Goal: Task Accomplishment & Management: Complete application form

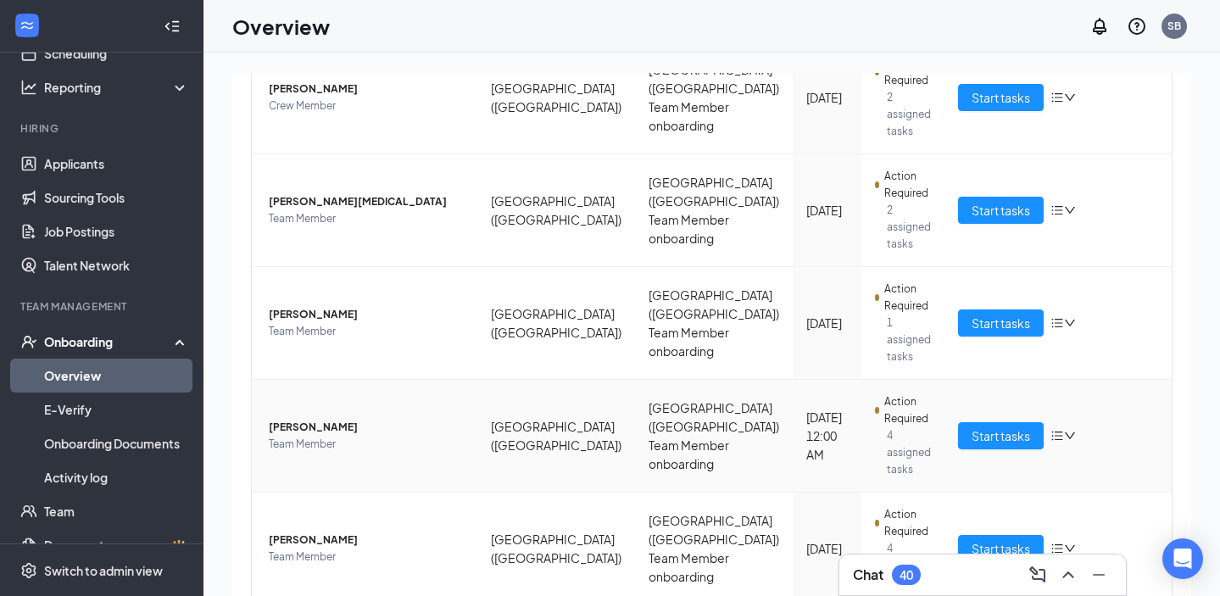
scroll to position [209, 0]
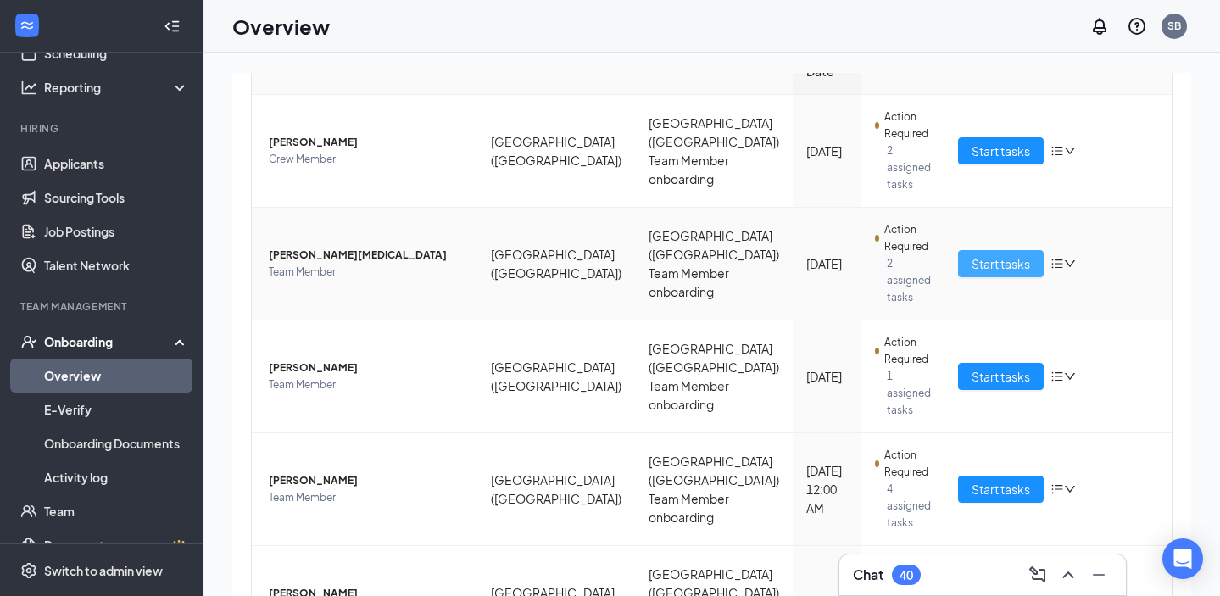
click at [984, 254] on span "Start tasks" at bounding box center [1001, 263] width 59 height 19
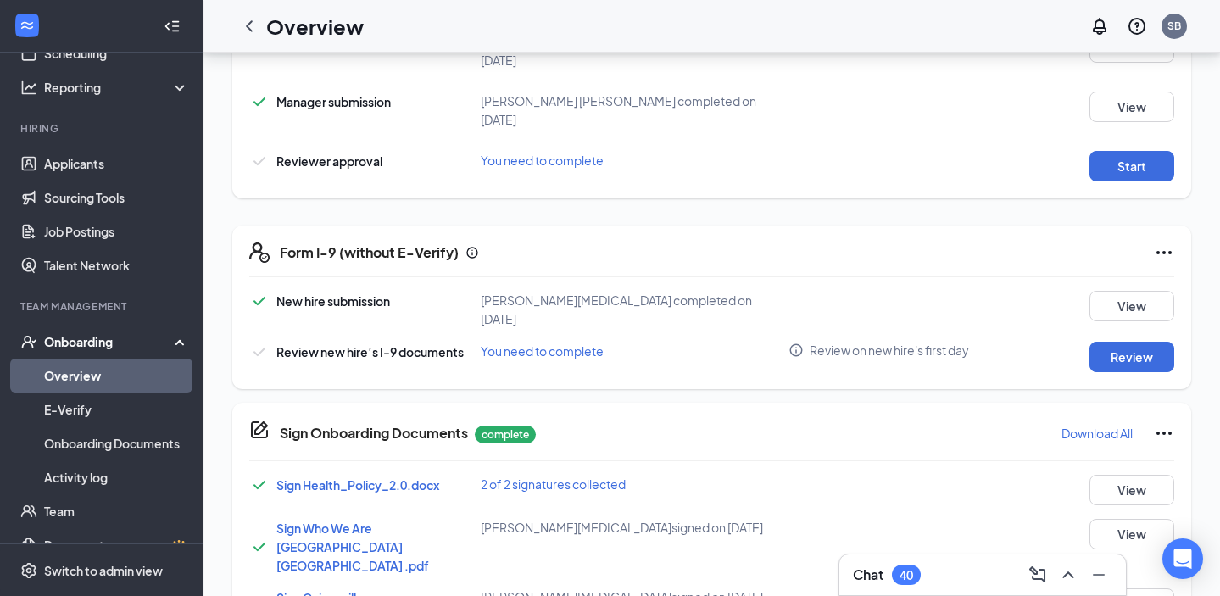
scroll to position [478, 0]
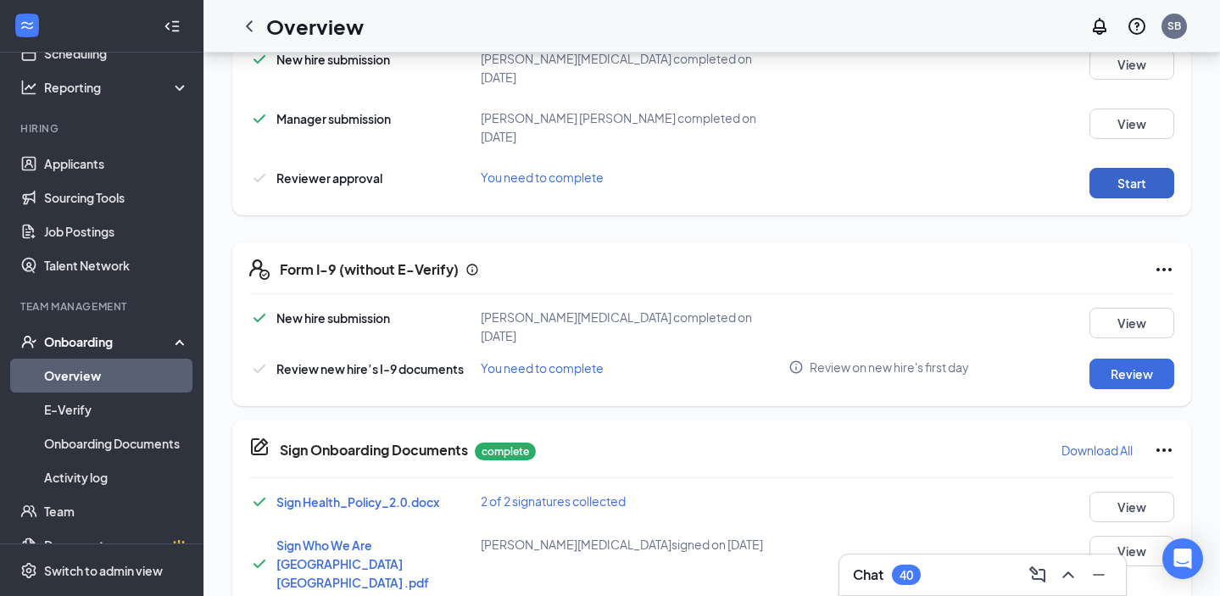
click at [1127, 168] on button "Start" at bounding box center [1132, 183] width 85 height 31
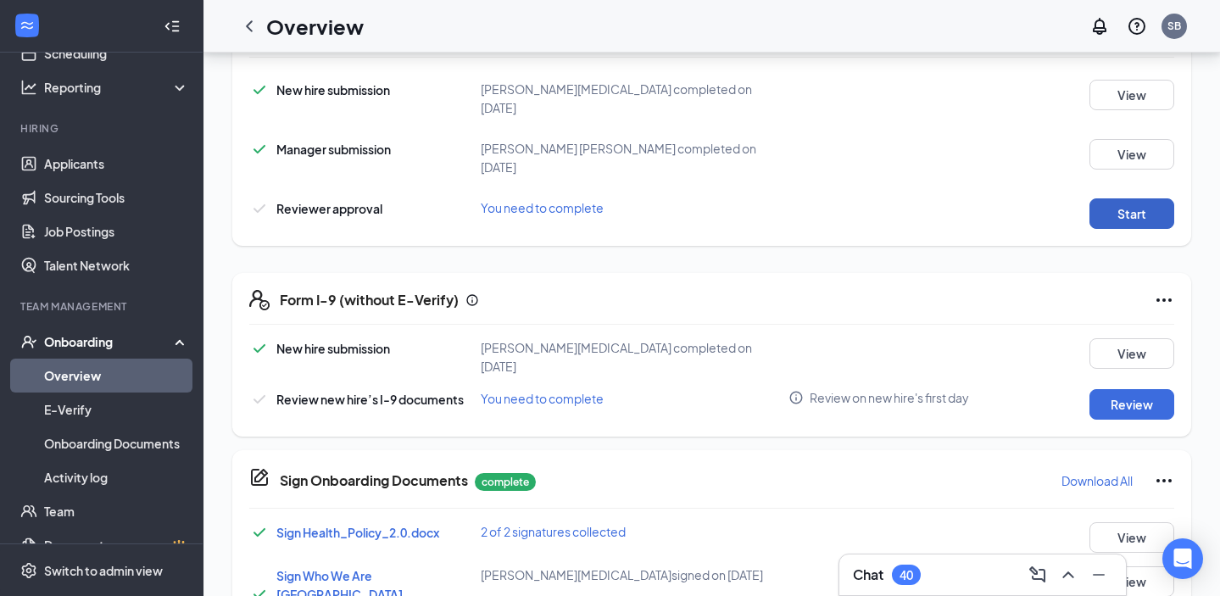
scroll to position [451, 0]
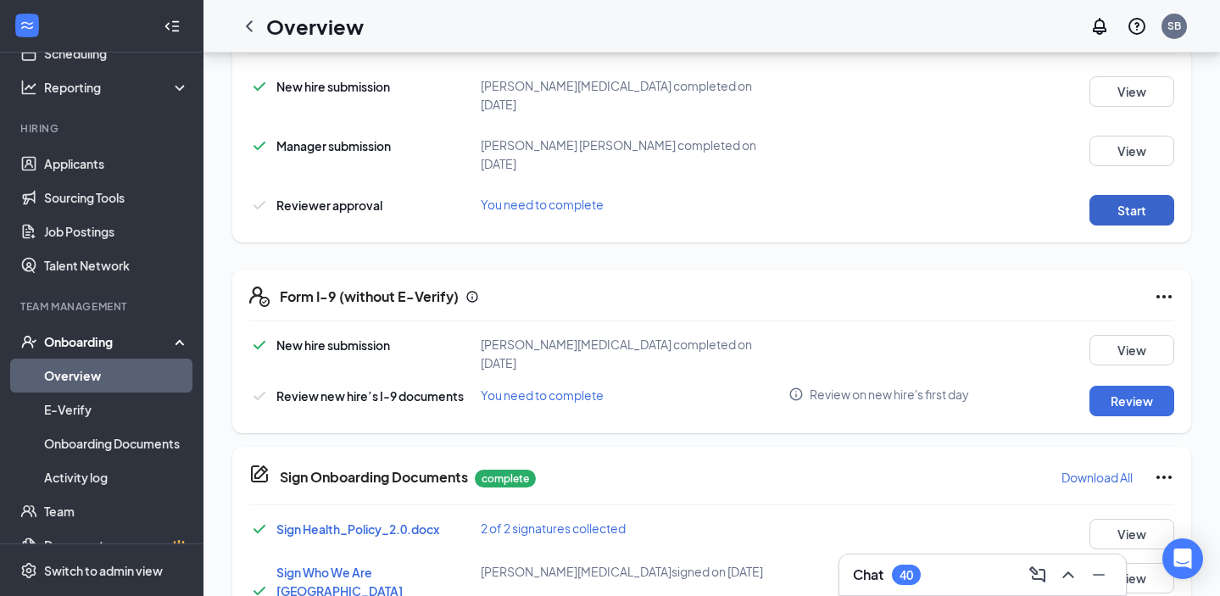
click at [1137, 195] on button "Start" at bounding box center [1132, 210] width 85 height 31
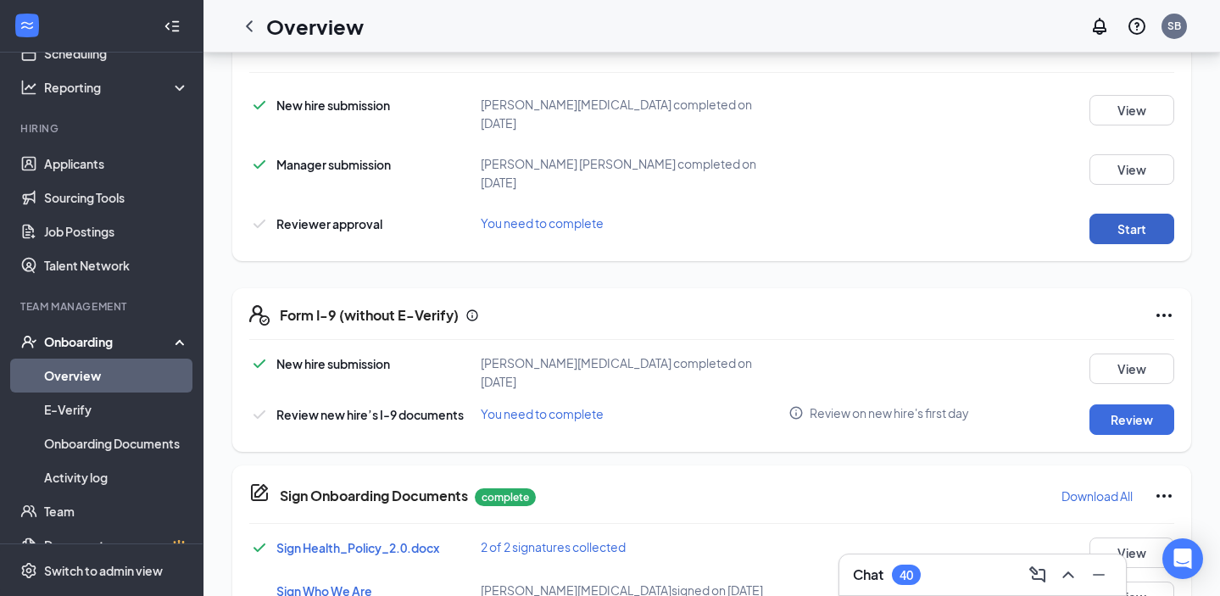
scroll to position [428, 0]
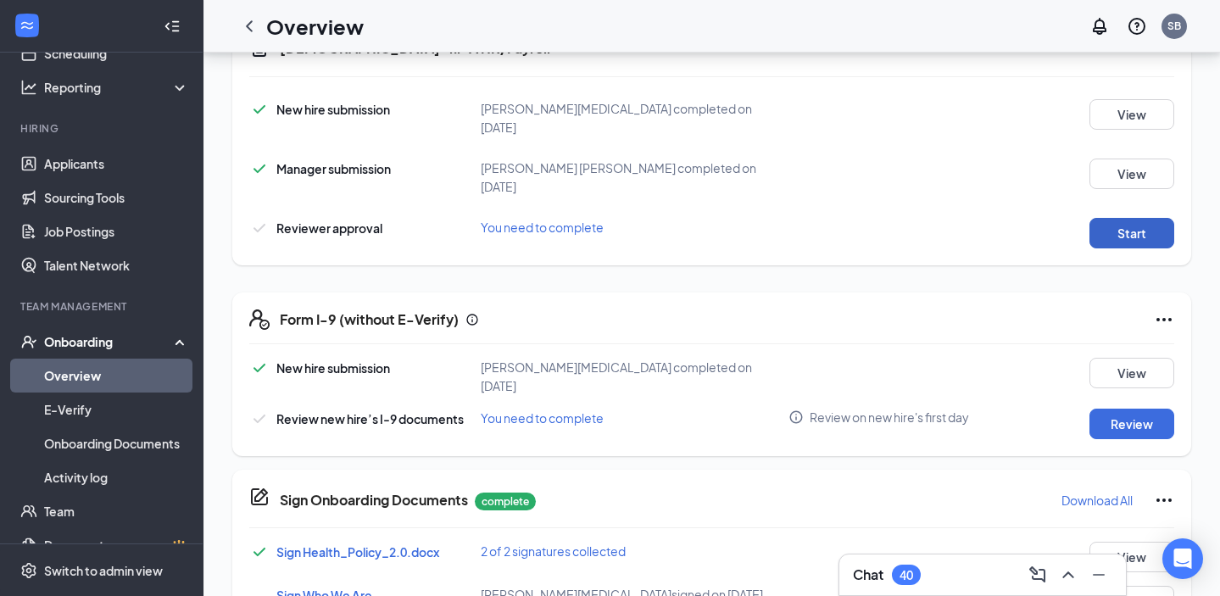
click at [1102, 219] on button "Start" at bounding box center [1132, 233] width 85 height 31
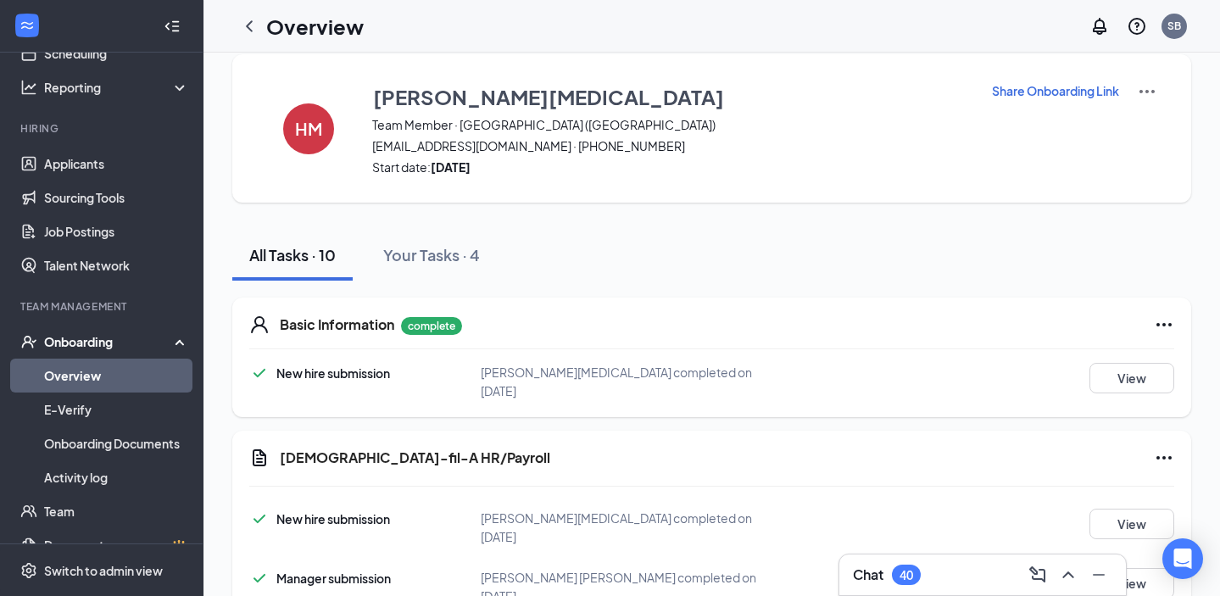
scroll to position [0, 0]
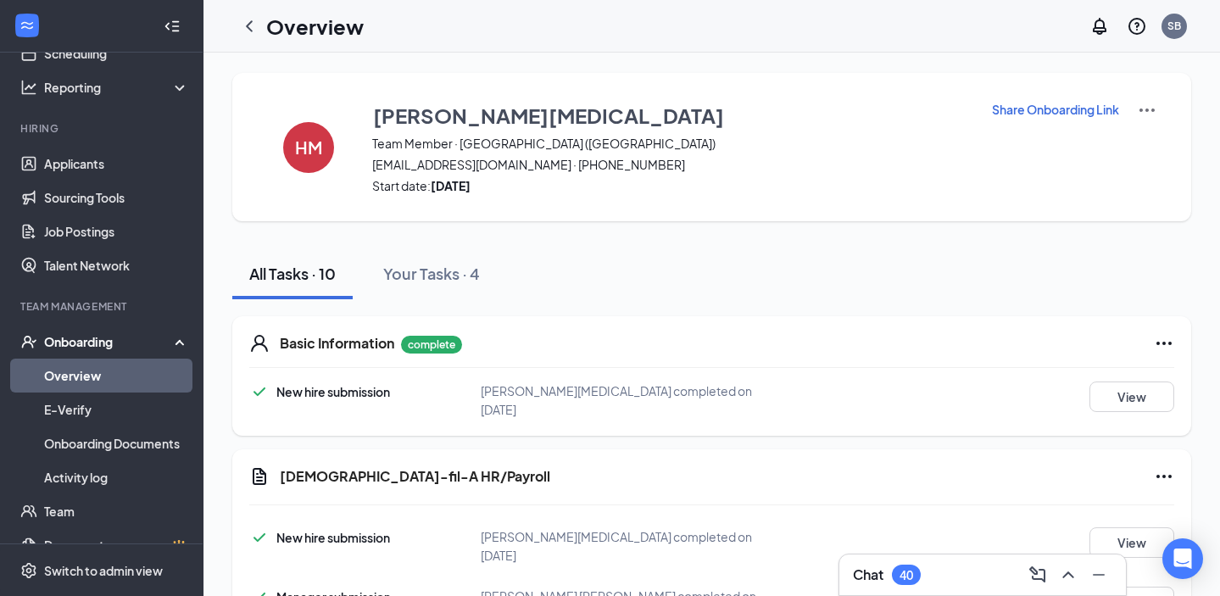
click at [428, 274] on div "Your Tasks · 4" at bounding box center [431, 273] width 97 height 21
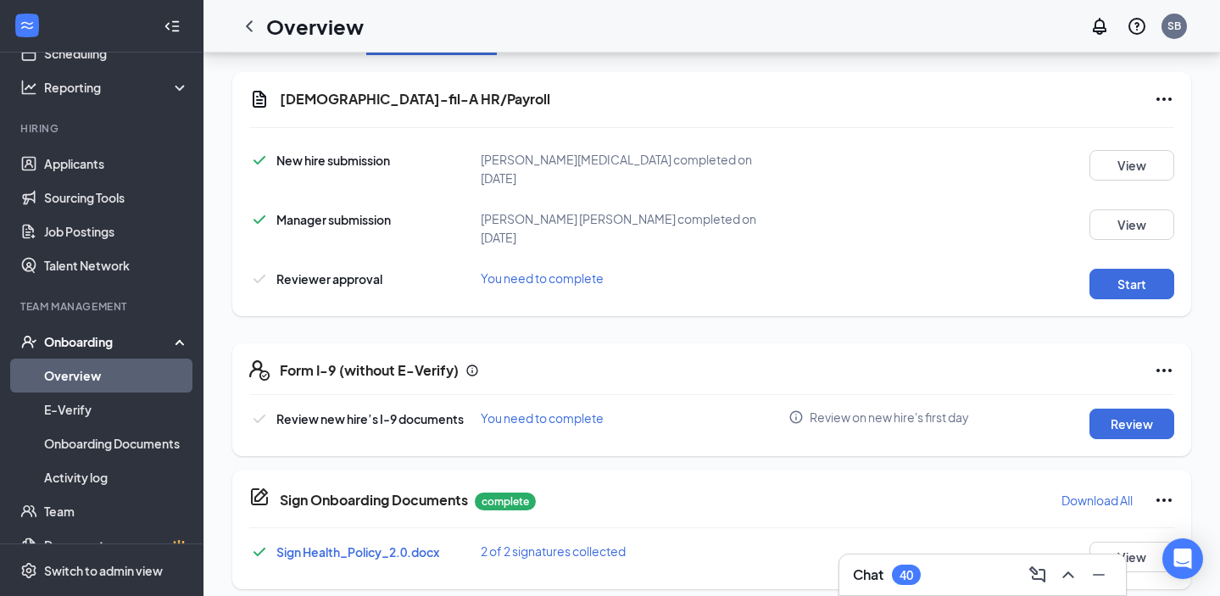
scroll to position [244, 0]
click at [1122, 409] on button "Review" at bounding box center [1132, 424] width 85 height 31
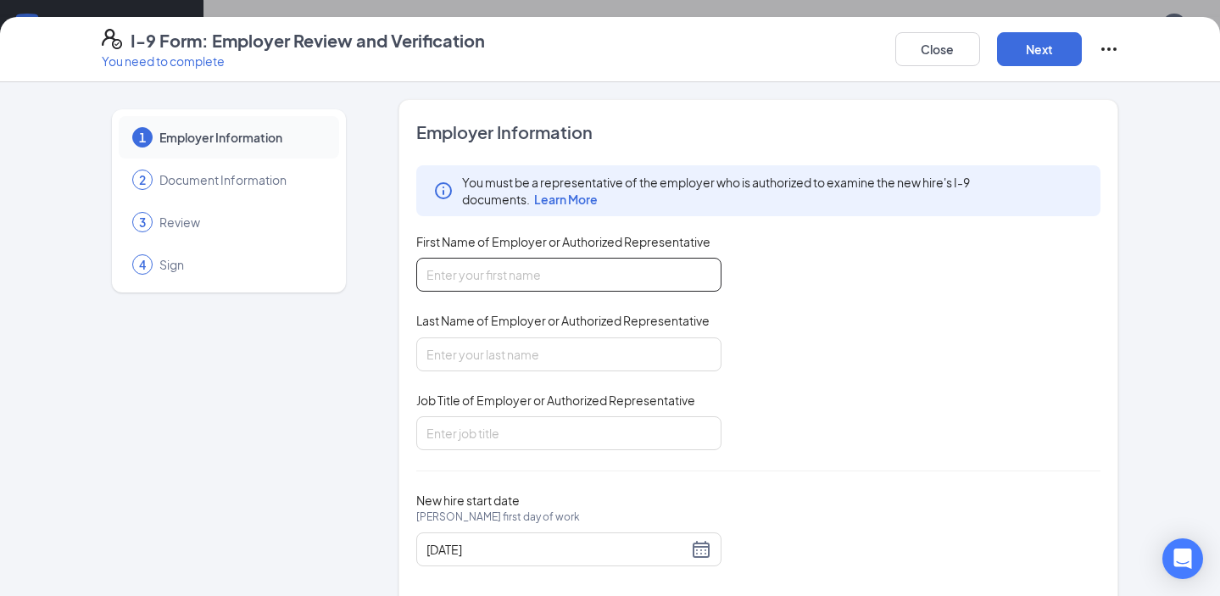
click at [458, 259] on input "First Name of Employer or Authorized Representative" at bounding box center [568, 275] width 305 height 34
type input "Sofie"
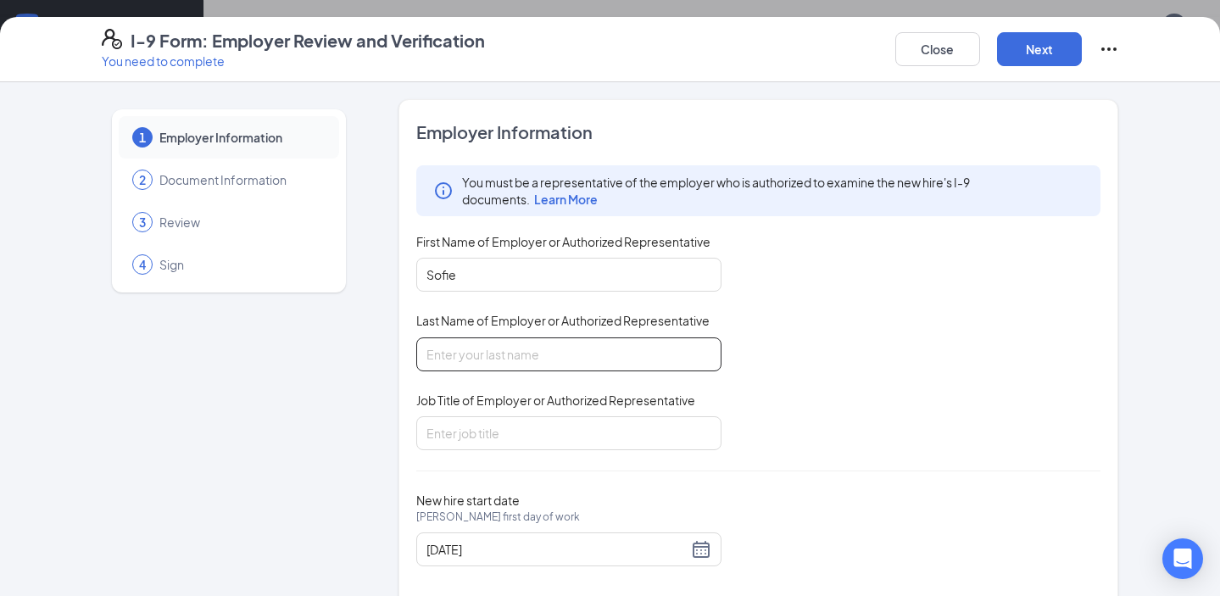
click at [428, 361] on input "Last Name of Employer or Authorized Representative" at bounding box center [568, 354] width 305 height 34
type input "Brewer"
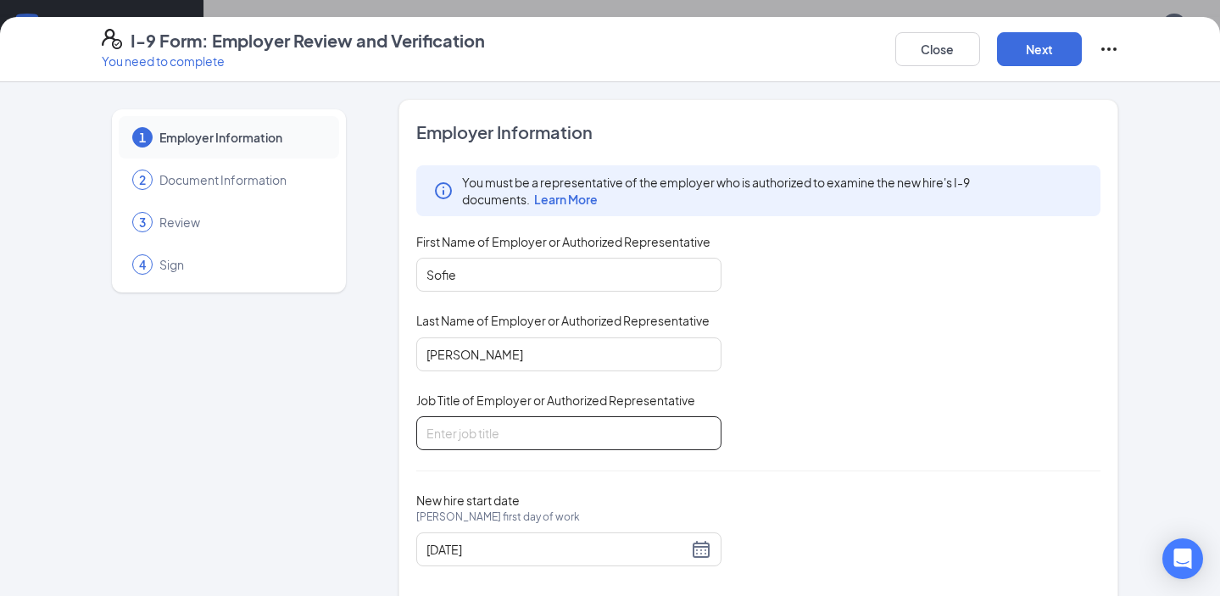
click at [455, 417] on input "Job Title of Employer or Authorized Representative" at bounding box center [568, 433] width 305 height 34
drag, startPoint x: 620, startPoint y: 441, endPoint x: 396, endPoint y: 435, distance: 223.9
click at [397, 434] on div "1 Employer Information 2 Document Information 3 Review 4 Sign Employer Informat…" at bounding box center [611, 353] width 1018 height 509
type input "Assistant Director of Operations"
click at [722, 432] on div "You must be a representative of the employer who is authorized to examine the n…" at bounding box center [758, 307] width 685 height 285
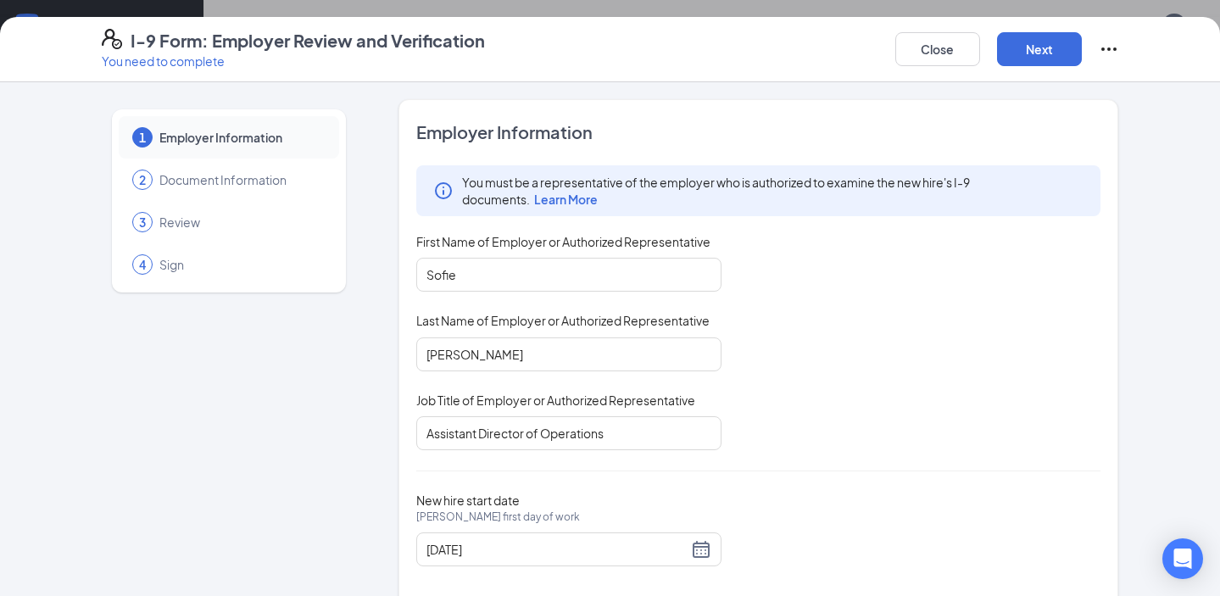
scroll to position [28, 0]
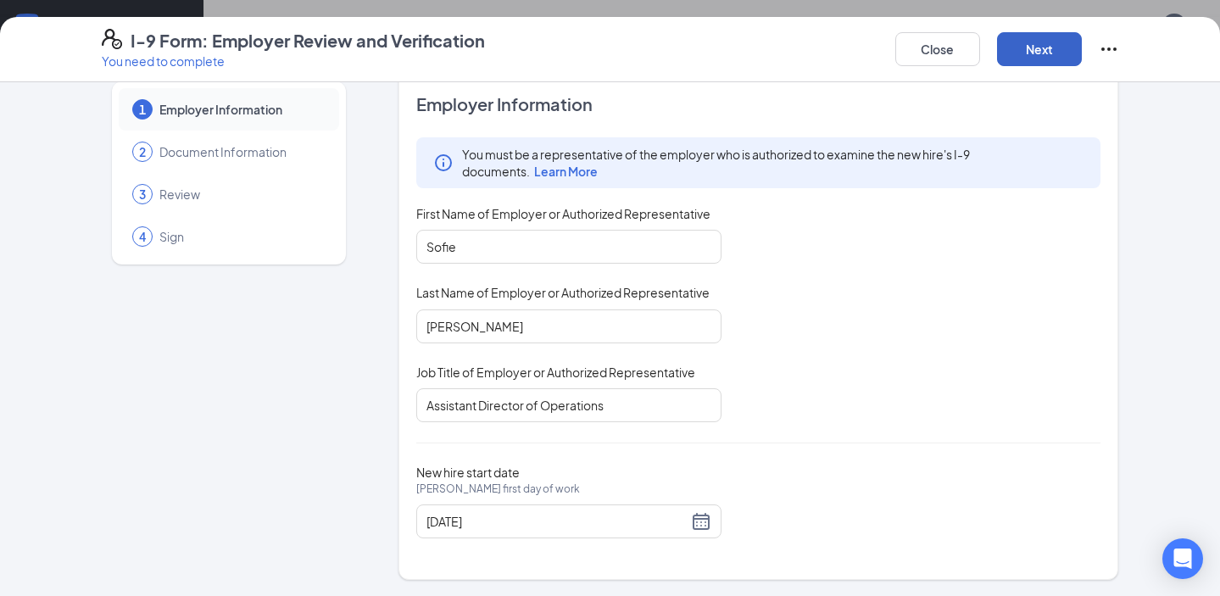
click at [1008, 48] on button "Next" at bounding box center [1039, 49] width 85 height 34
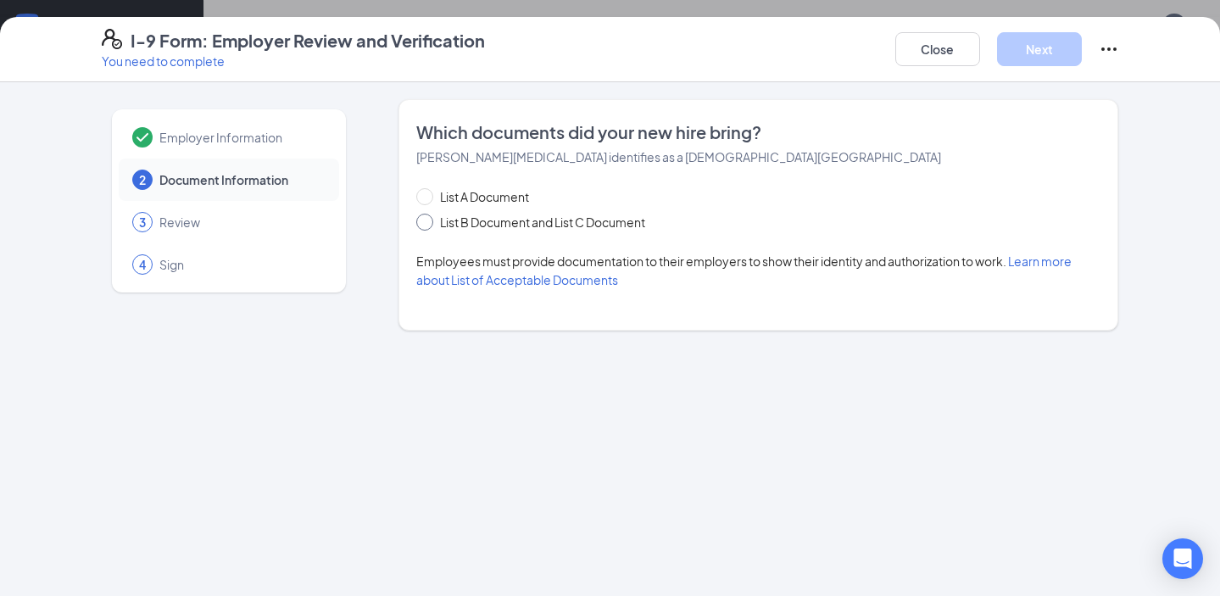
click at [427, 220] on span at bounding box center [424, 222] width 17 height 17
click at [423, 224] on input "List B Document and List C Document" at bounding box center [422, 220] width 12 height 12
radio input "true"
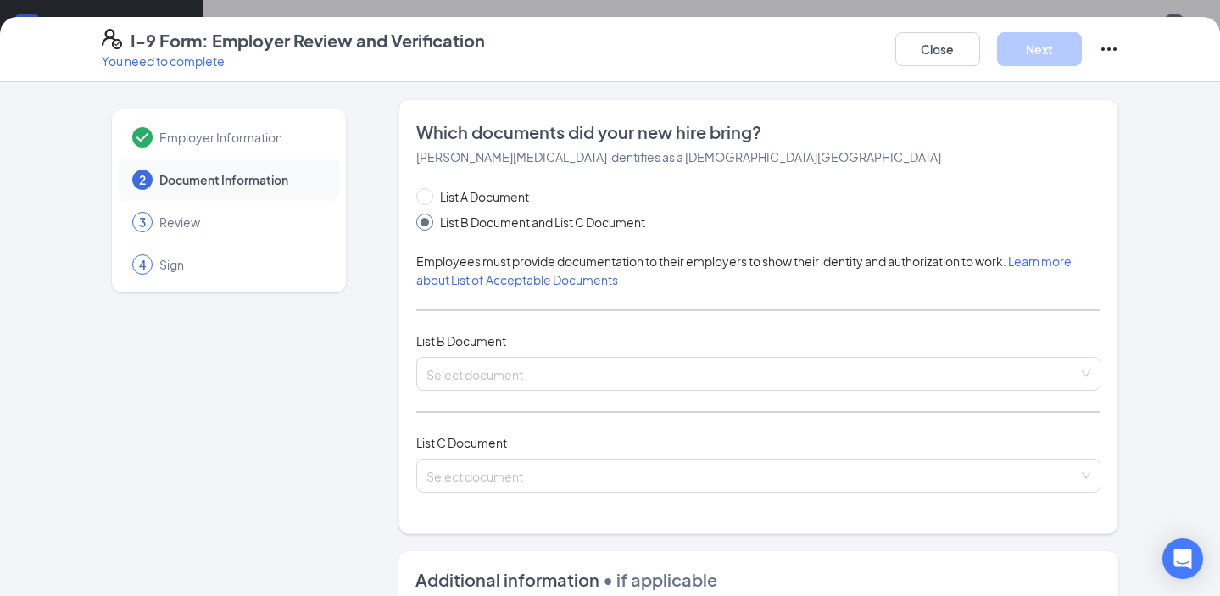
click at [460, 350] on div "List A Document List B Document and List C Document Employees must provide docu…" at bounding box center [758, 350] width 685 height 326
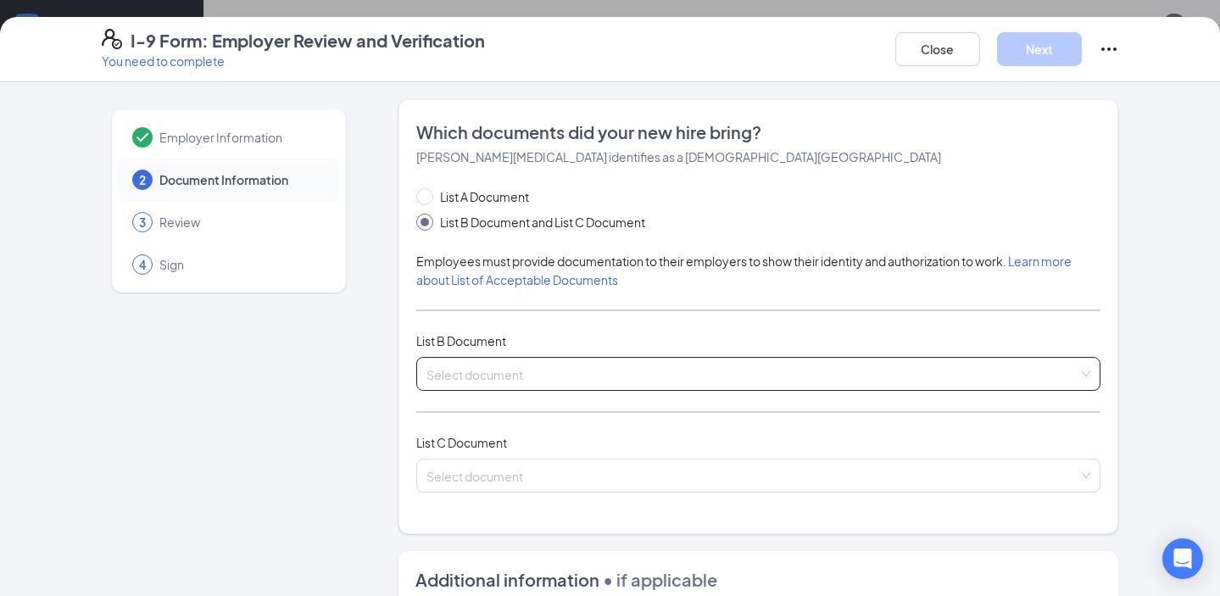
click at [457, 372] on input "search" at bounding box center [753, 370] width 653 height 25
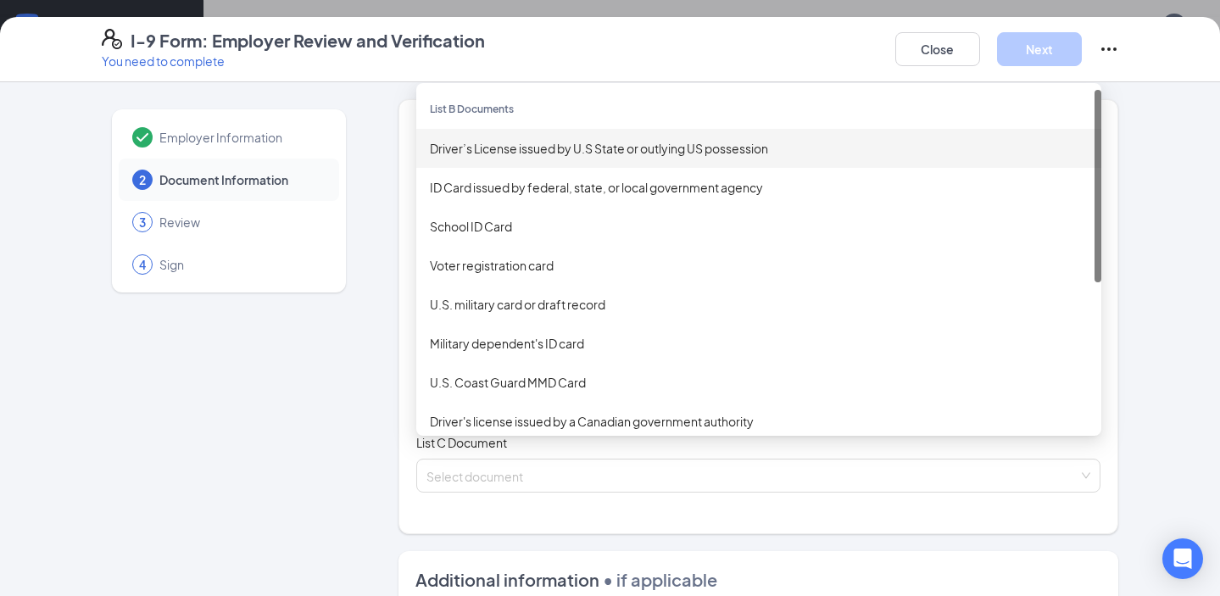
click at [511, 152] on div "Driver’s License issued by U.S State or outlying US possession" at bounding box center [759, 148] width 658 height 19
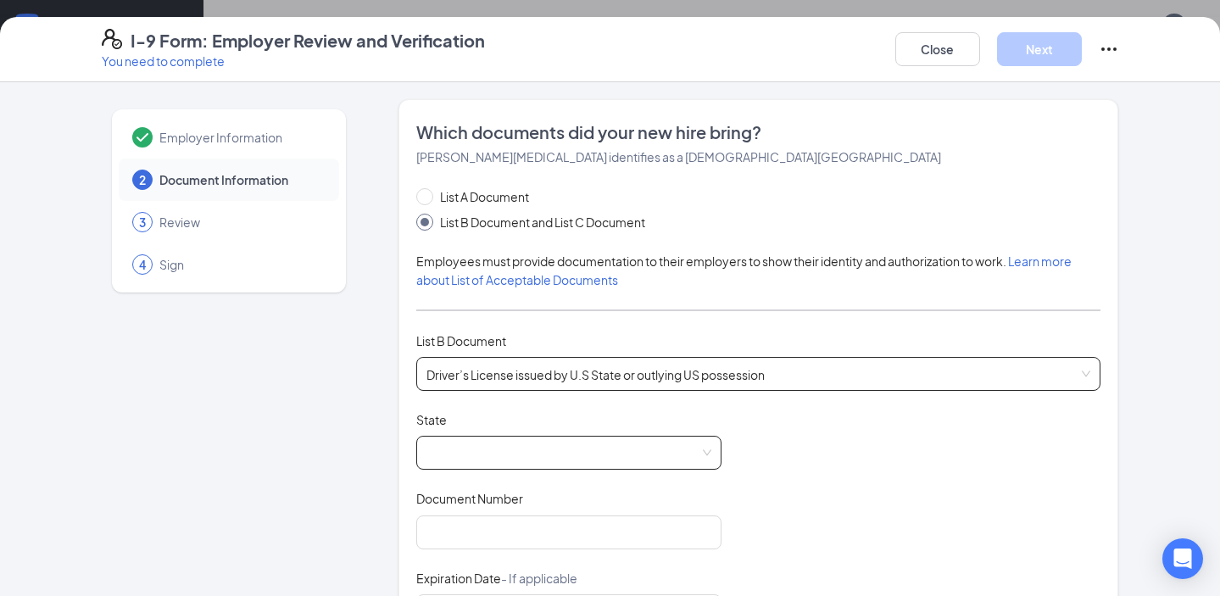
click at [481, 449] on span at bounding box center [569, 453] width 285 height 32
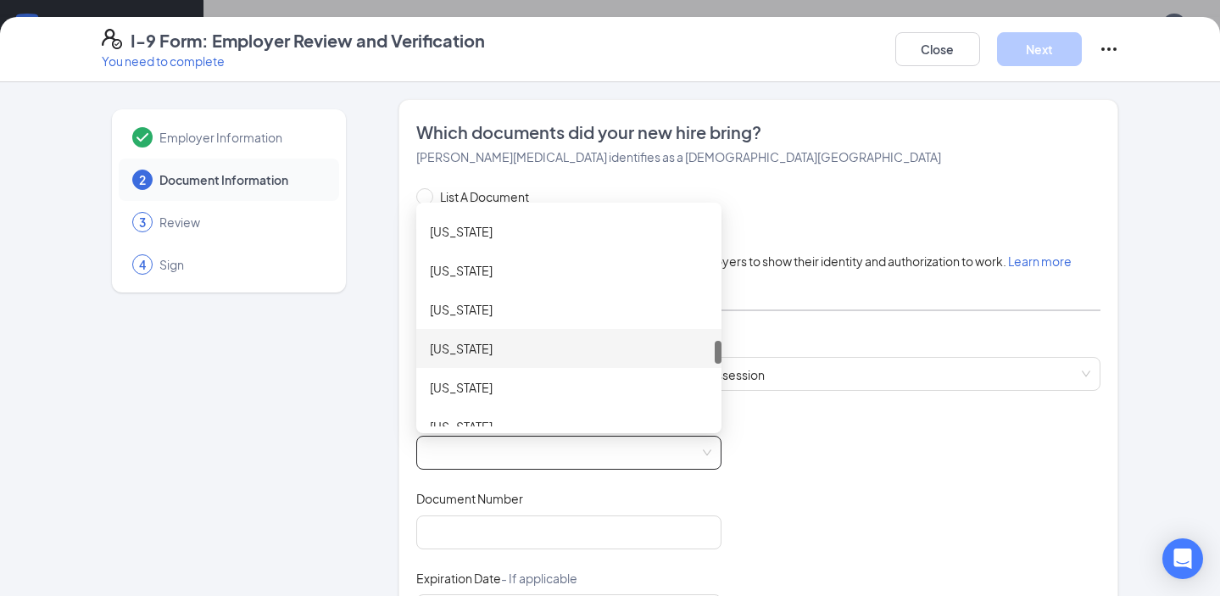
scroll to position [1226, 0]
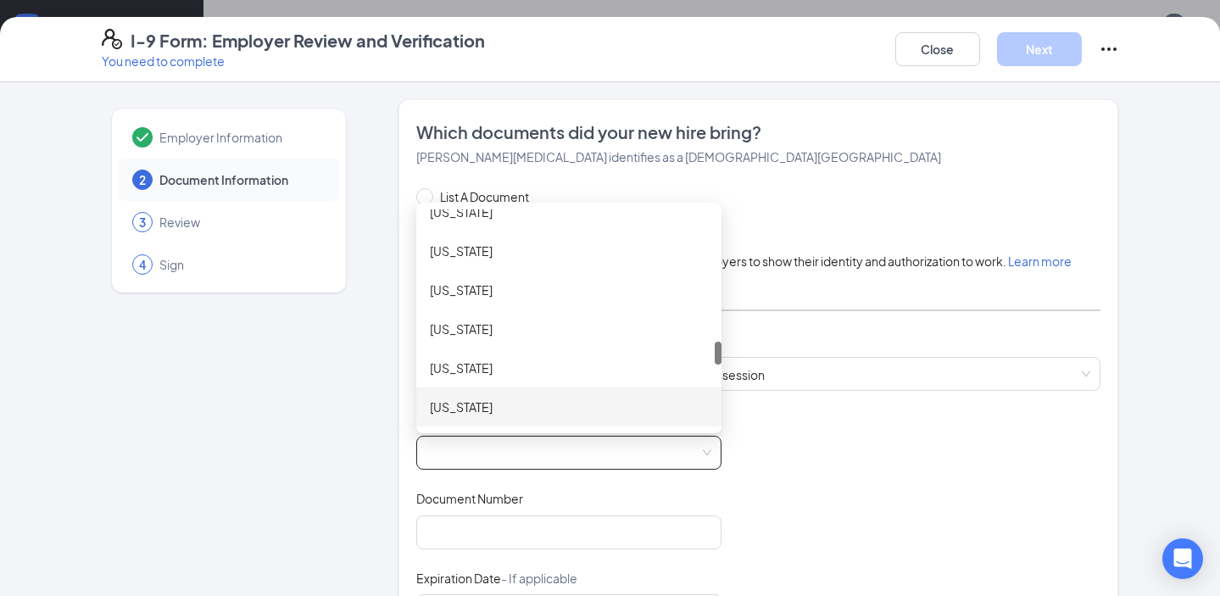
click at [500, 363] on div "North Carolina" at bounding box center [569, 368] width 278 height 19
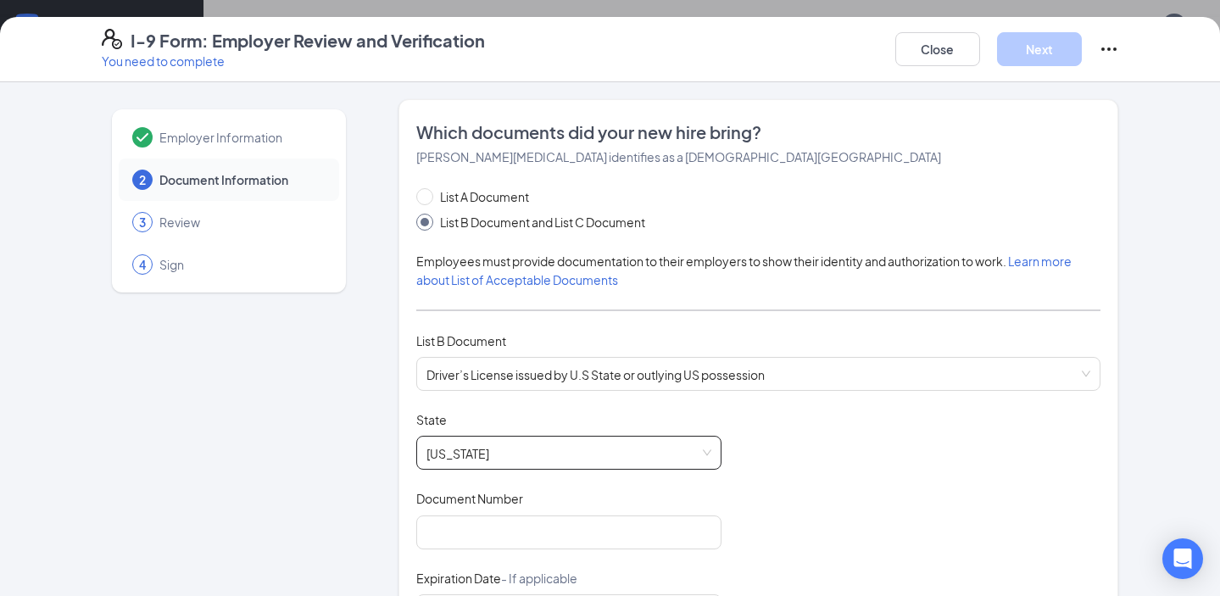
click at [700, 476] on div "Document Title Driver’s License issued by U.S State or outlying US possession S…" at bounding box center [758, 572] width 685 height 322
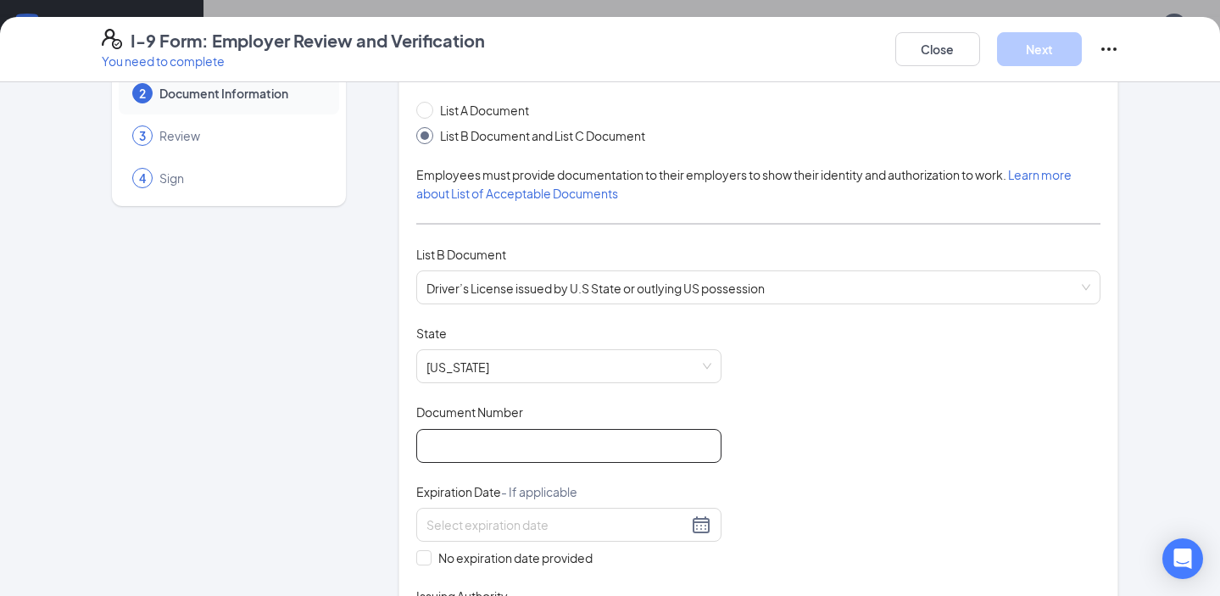
scroll to position [86, 0]
click at [629, 441] on input "Document Number" at bounding box center [568, 447] width 305 height 34
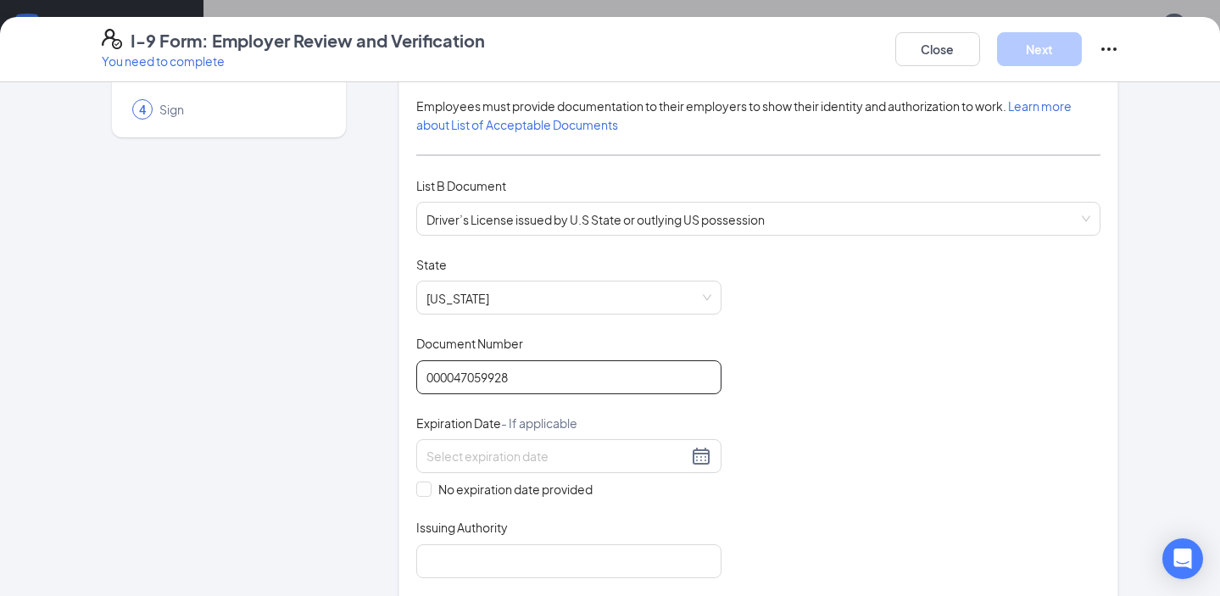
scroll to position [153, 0]
type input "000047059928"
click at [697, 457] on div at bounding box center [569, 458] width 285 height 20
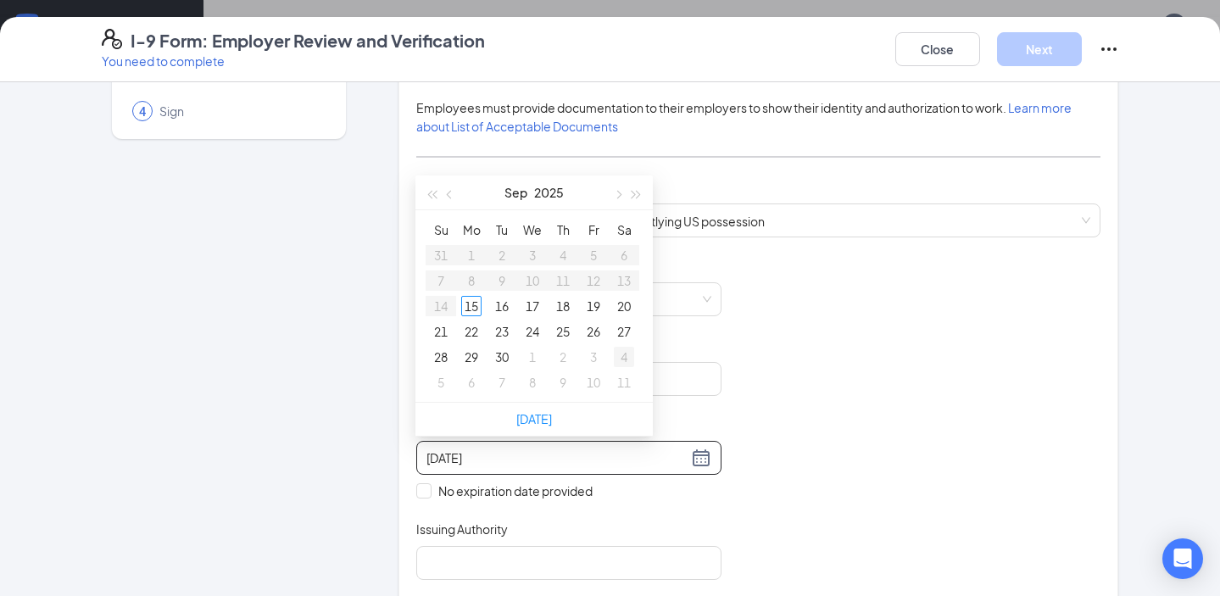
type input "10/04/2025"
click at [619, 192] on span "button" at bounding box center [617, 194] width 8 height 8
click at [448, 191] on span "button" at bounding box center [451, 194] width 8 height 8
click at [636, 193] on span "button" at bounding box center [637, 194] width 8 height 8
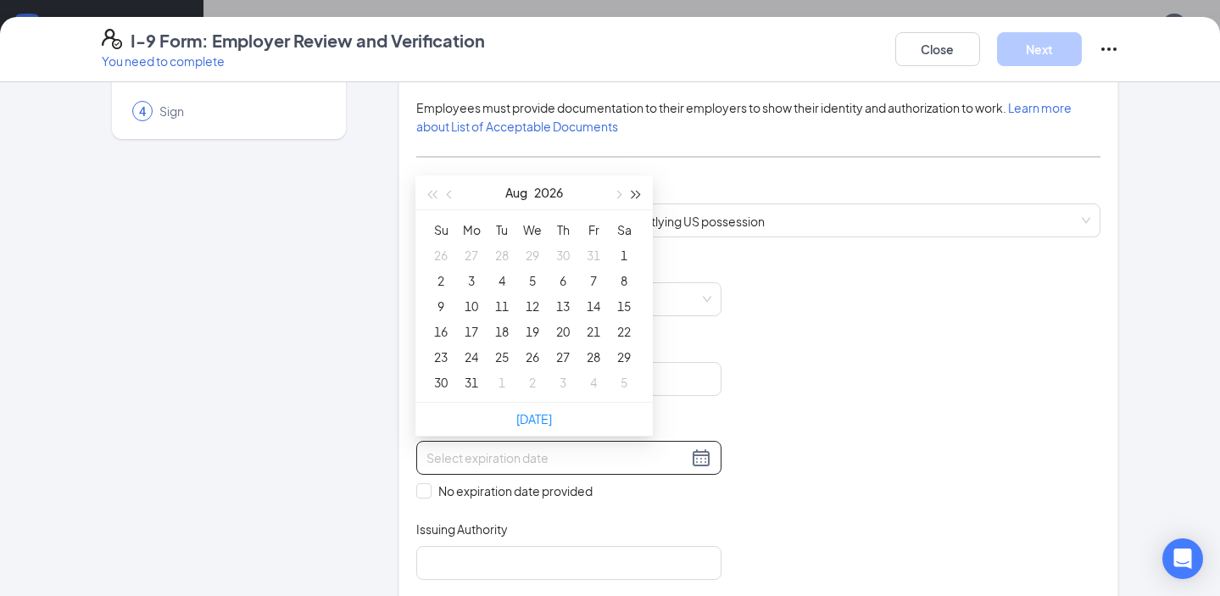
click at [636, 193] on span "button" at bounding box center [637, 194] width 8 height 8
click at [438, 196] on button "button" at bounding box center [431, 193] width 19 height 34
click at [640, 194] on button "button" at bounding box center [637, 193] width 19 height 34
type input "08/16/2028"
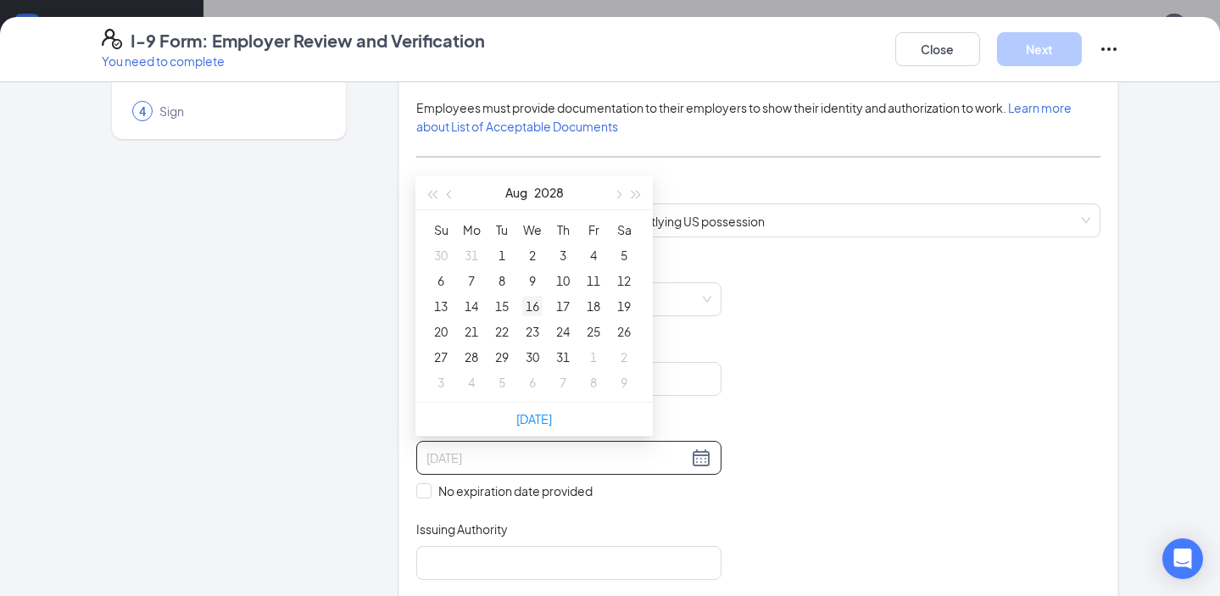
click at [534, 300] on div "16" at bounding box center [532, 306] width 20 height 20
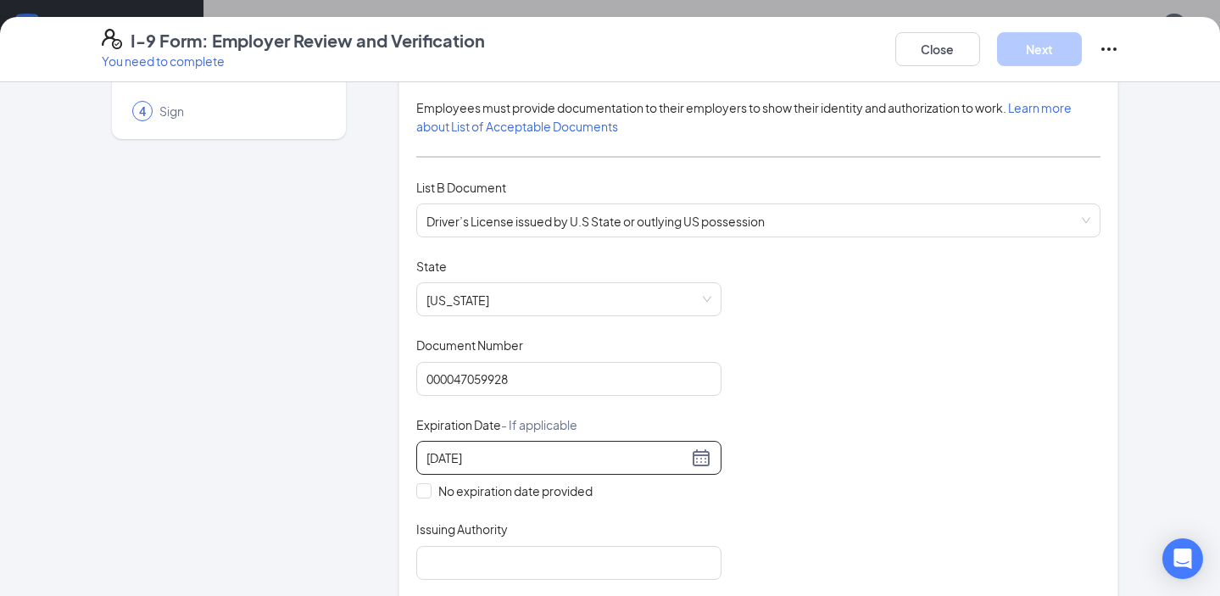
click at [708, 535] on div "Issuing Authority" at bounding box center [568, 533] width 305 height 25
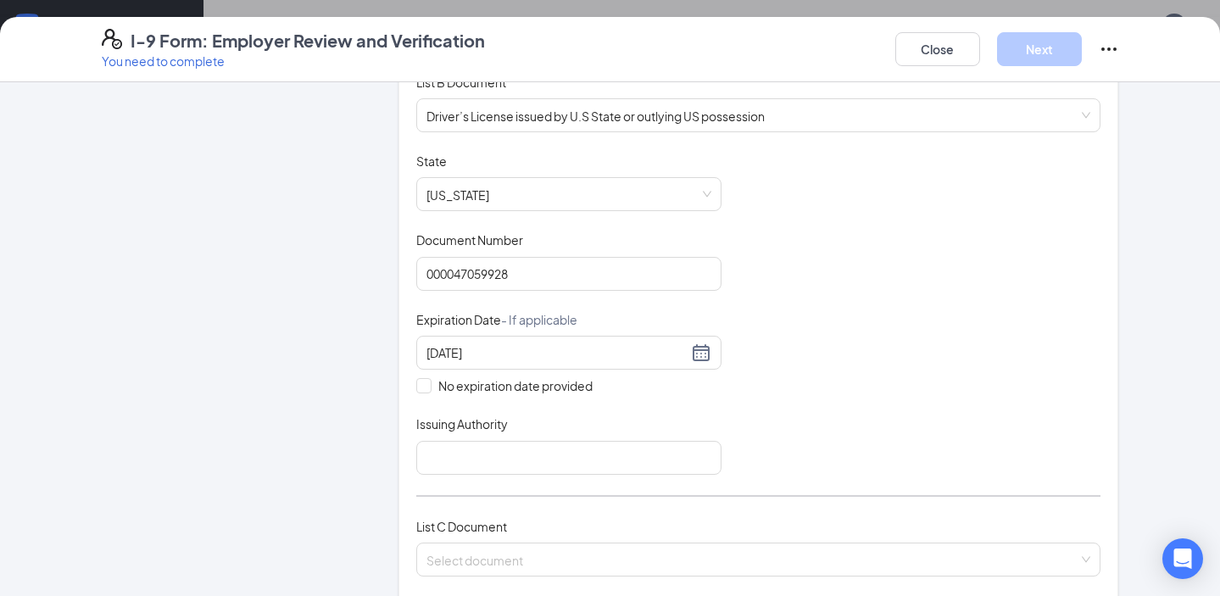
scroll to position [273, 0]
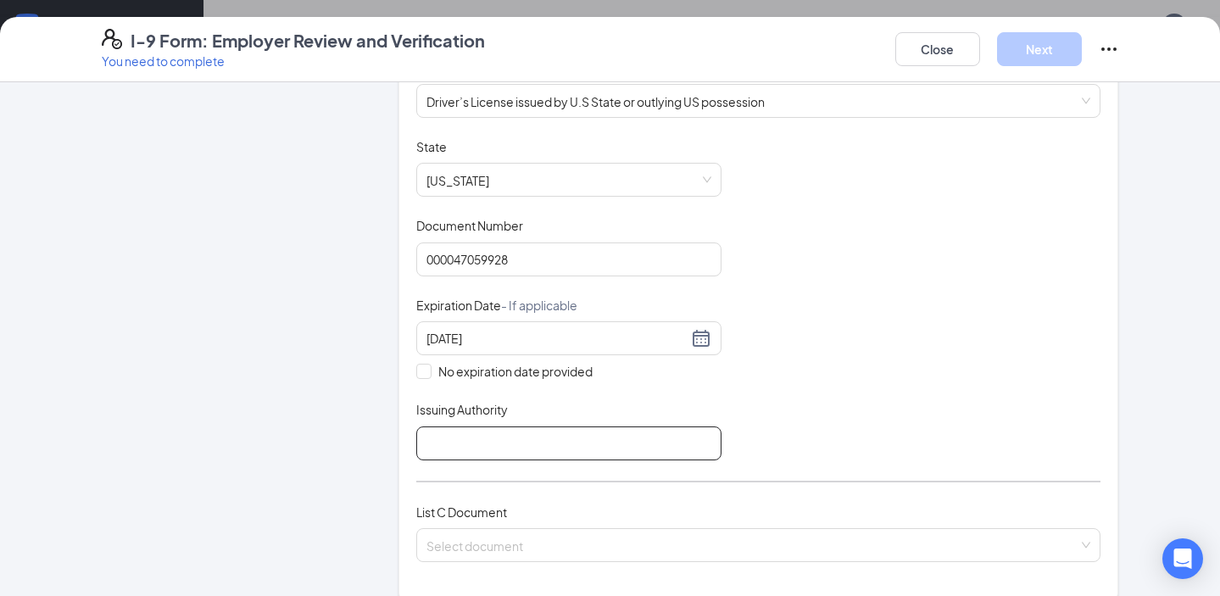
click at [574, 437] on input "Issuing Authority" at bounding box center [568, 444] width 305 height 34
type input "North Carolina"
click at [828, 448] on div "Document Title Driver’s License issued by U.S State or outlying US possession S…" at bounding box center [758, 299] width 685 height 322
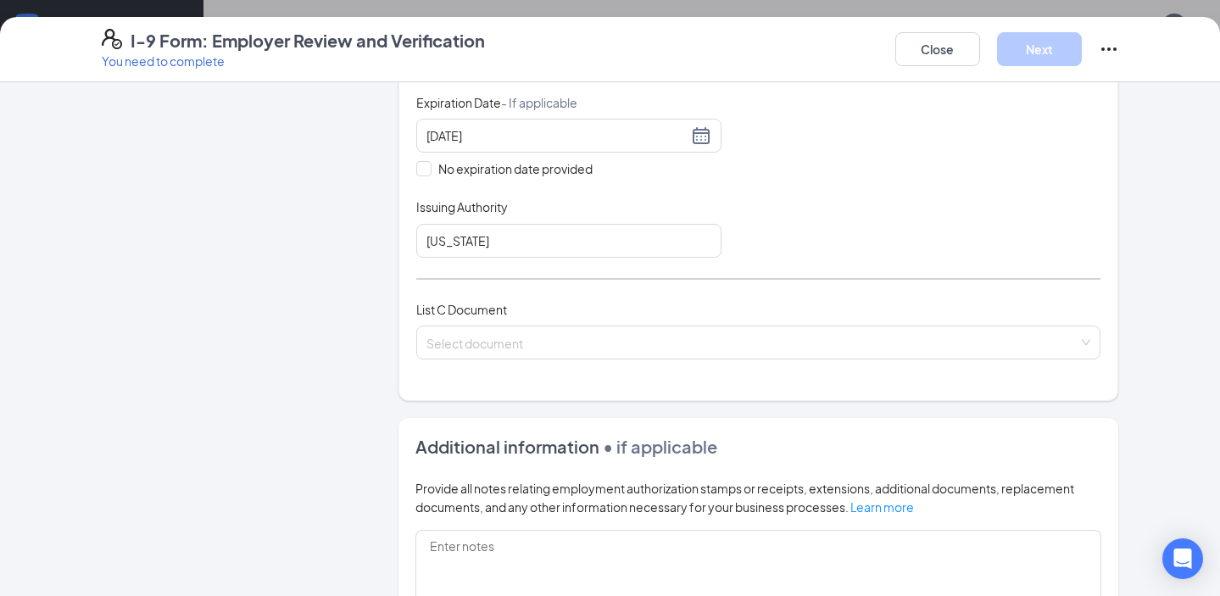
scroll to position [499, 0]
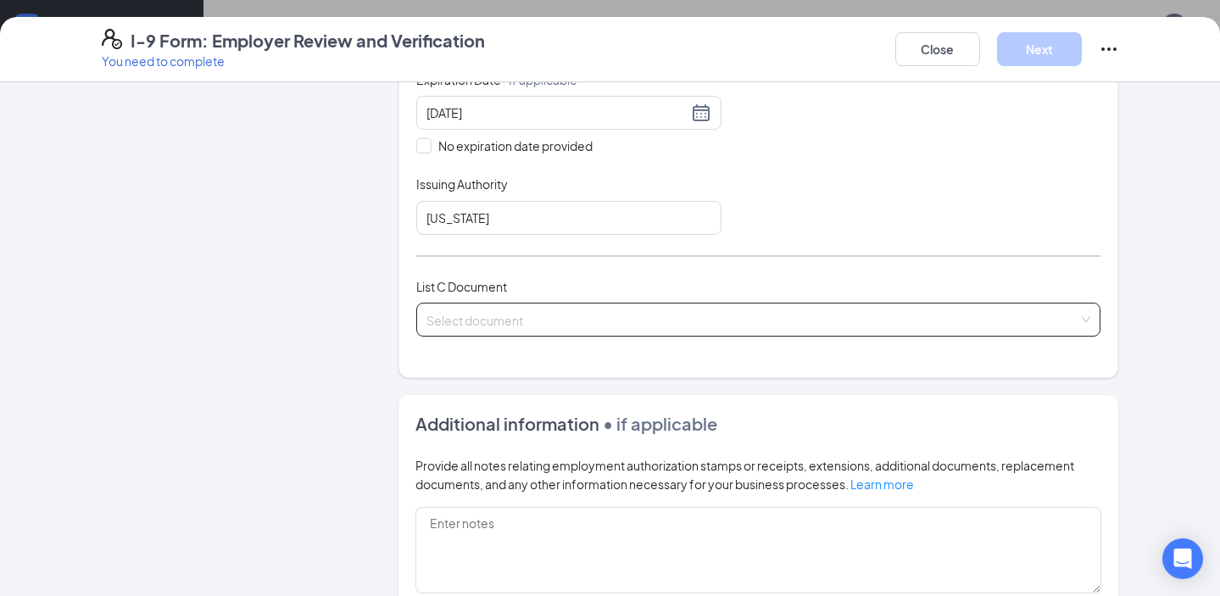
click at [594, 331] on span at bounding box center [753, 320] width 653 height 32
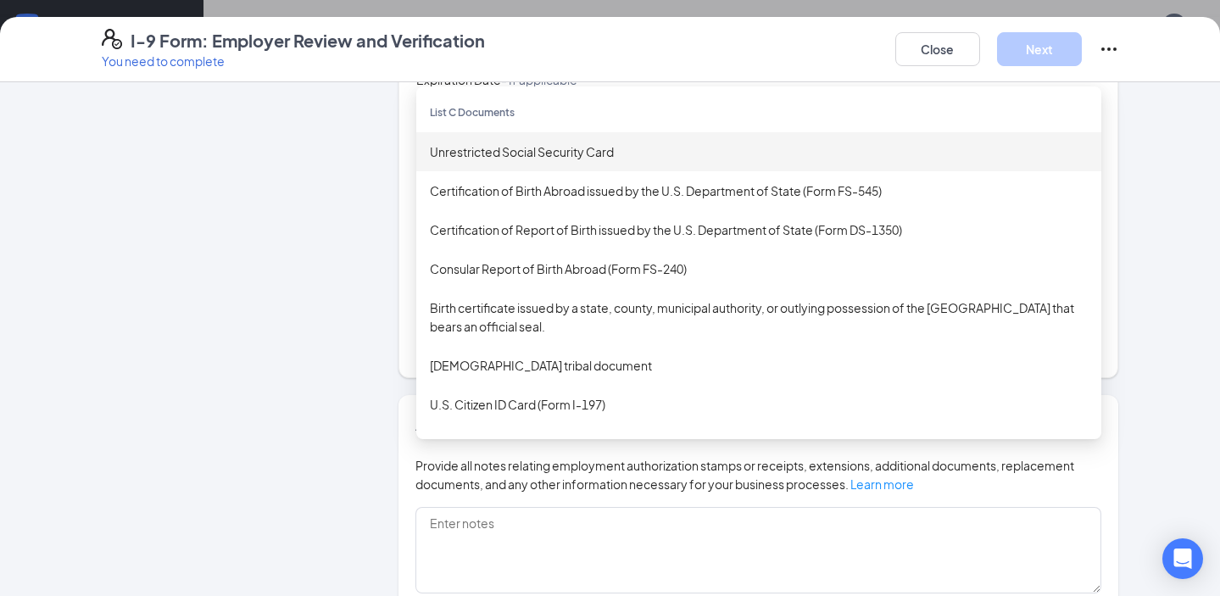
click at [579, 161] on div "Unrestricted Social Security Card" at bounding box center [758, 151] width 685 height 39
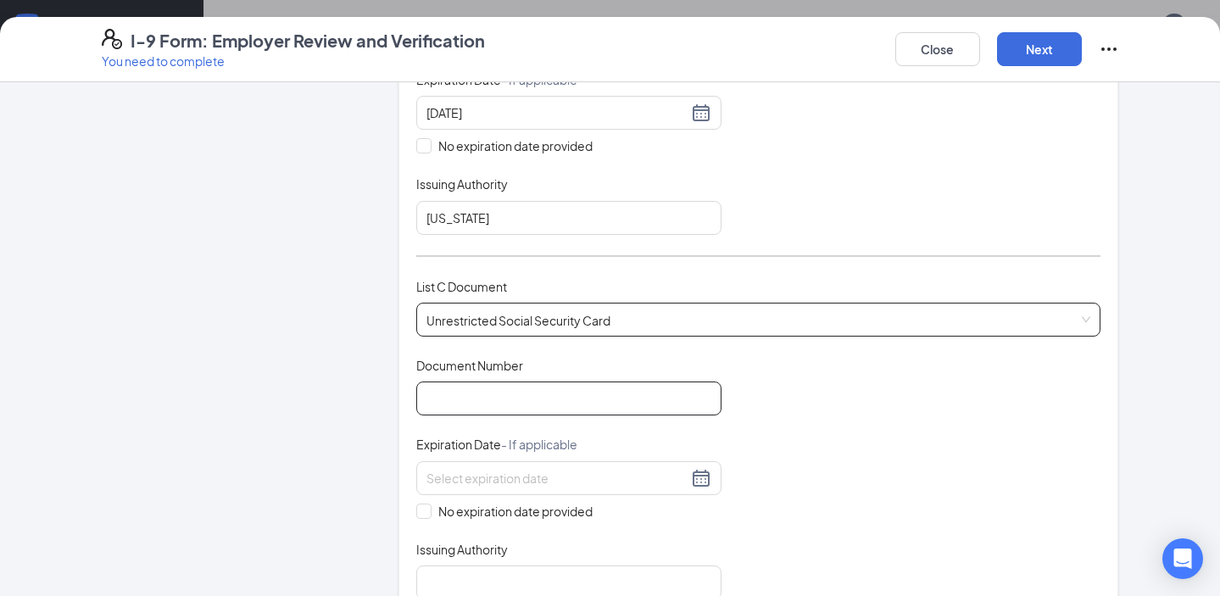
click at [484, 399] on input "Document Number" at bounding box center [568, 399] width 305 height 34
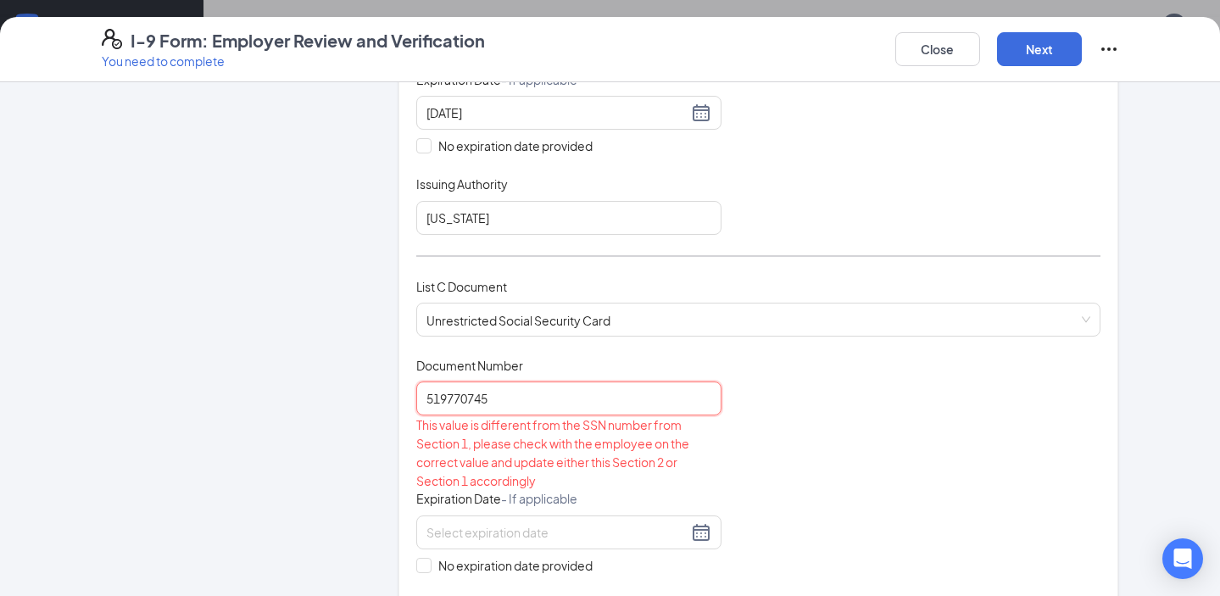
scroll to position [615, 0]
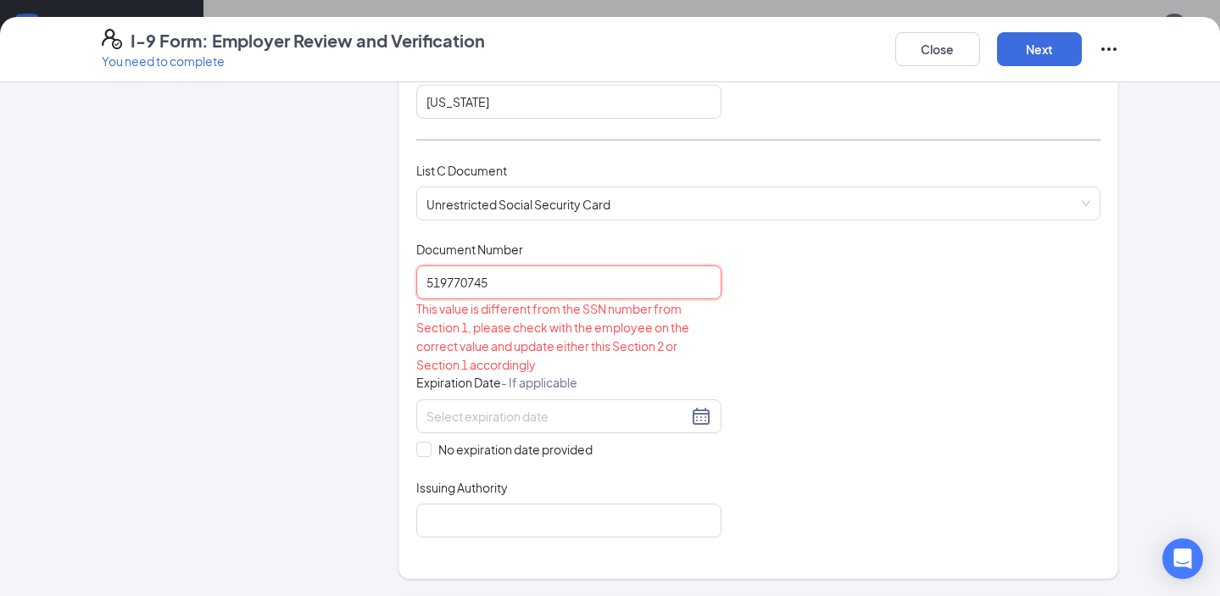
type input "519770745"
click at [738, 413] on div "Document Title Unrestricted Social Security Card Document Number 519770745 This…" at bounding box center [758, 389] width 685 height 297
click at [532, 282] on input "519770745" at bounding box center [568, 282] width 305 height 34
drag, startPoint x: 532, startPoint y: 282, endPoint x: 416, endPoint y: 282, distance: 115.3
click at [416, 282] on input "519770745" at bounding box center [568, 282] width 305 height 34
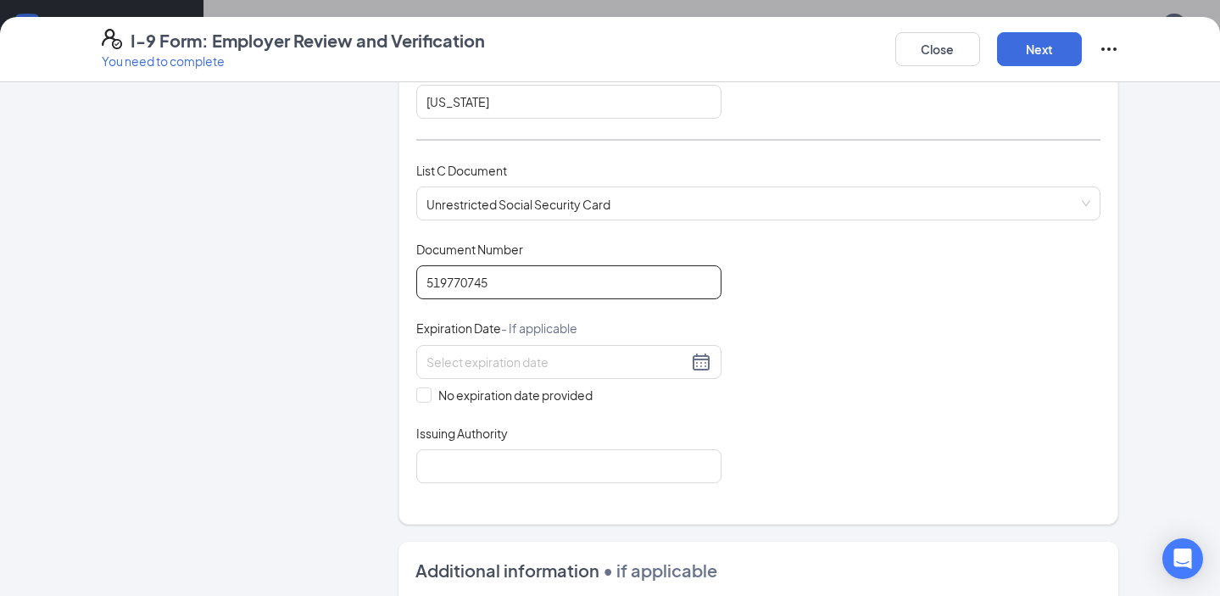
type input "519770745"
click at [669, 313] on div "Document Title Unrestricted Social Security Card Document Number 519770745 Expi…" at bounding box center [758, 362] width 685 height 243
click at [433, 389] on span "No expiration date provided" at bounding box center [516, 395] width 168 height 19
click at [428, 389] on input "No expiration date provided" at bounding box center [422, 394] width 12 height 12
checkbox input "true"
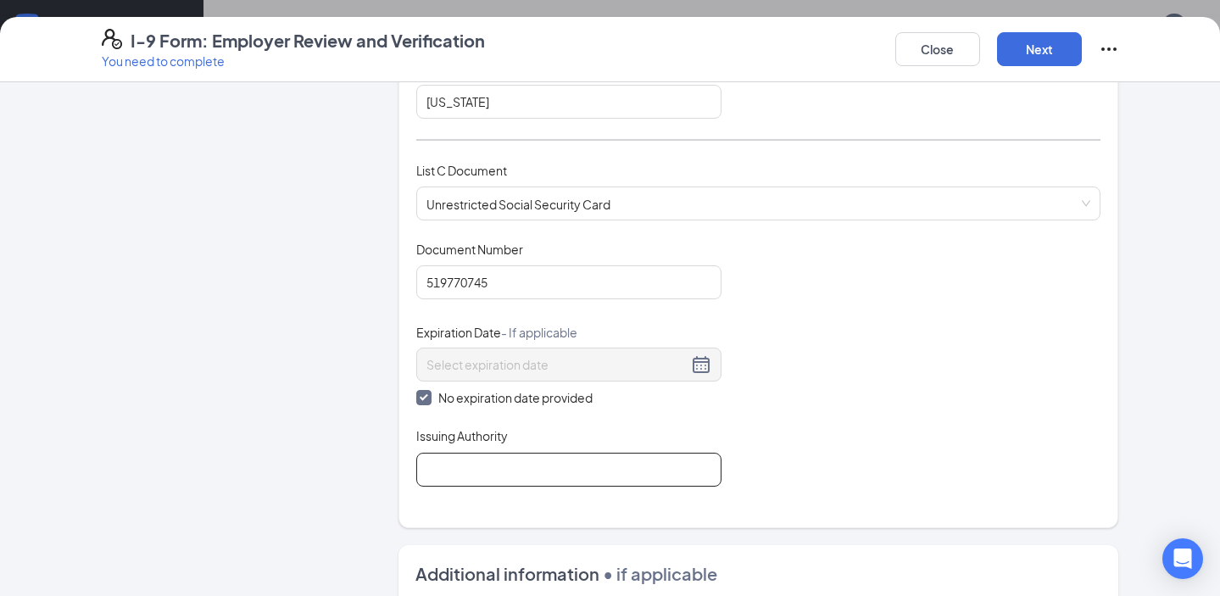
click at [437, 455] on input "Issuing Authority" at bounding box center [568, 470] width 305 height 34
type input "Social Security Administration"
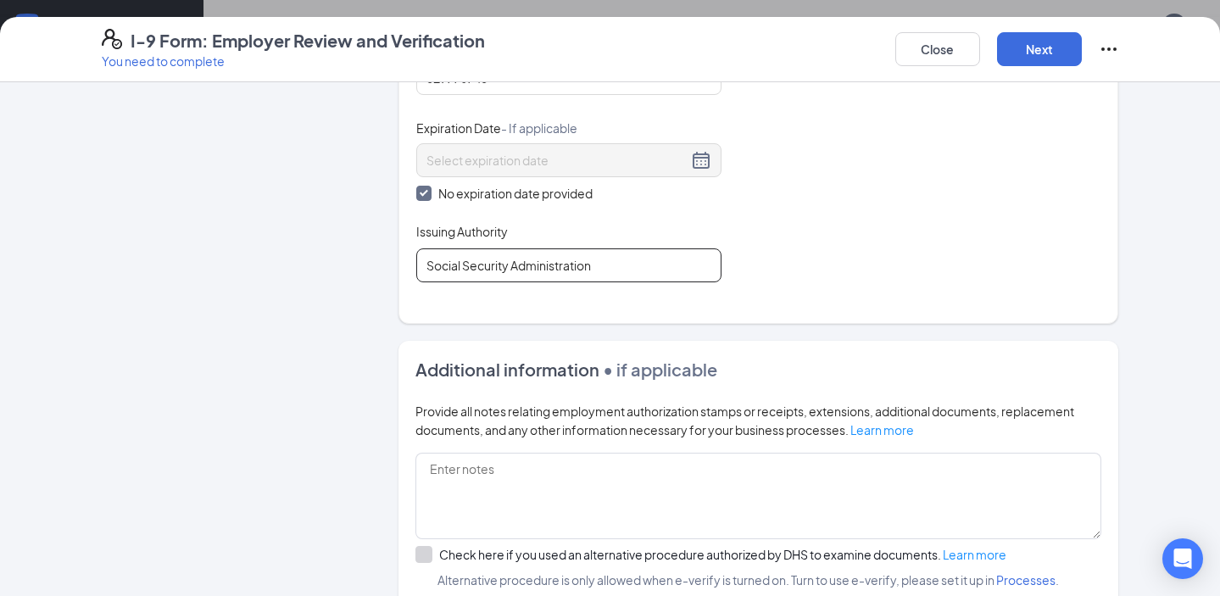
scroll to position [1002, 0]
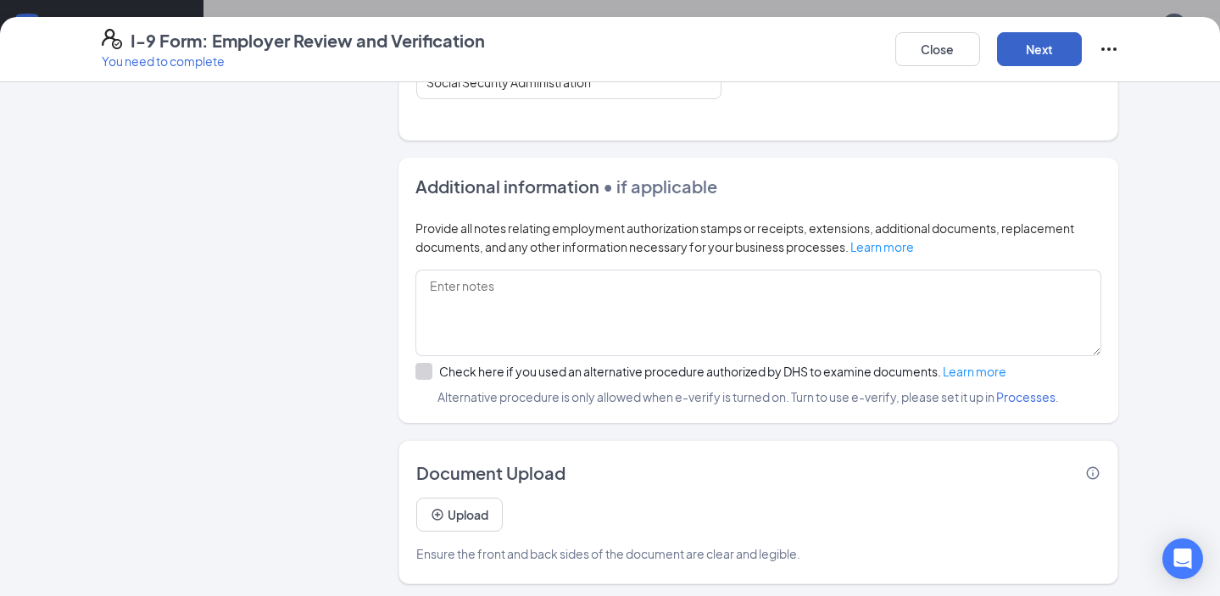
click at [1017, 58] on button "Next" at bounding box center [1039, 49] width 85 height 34
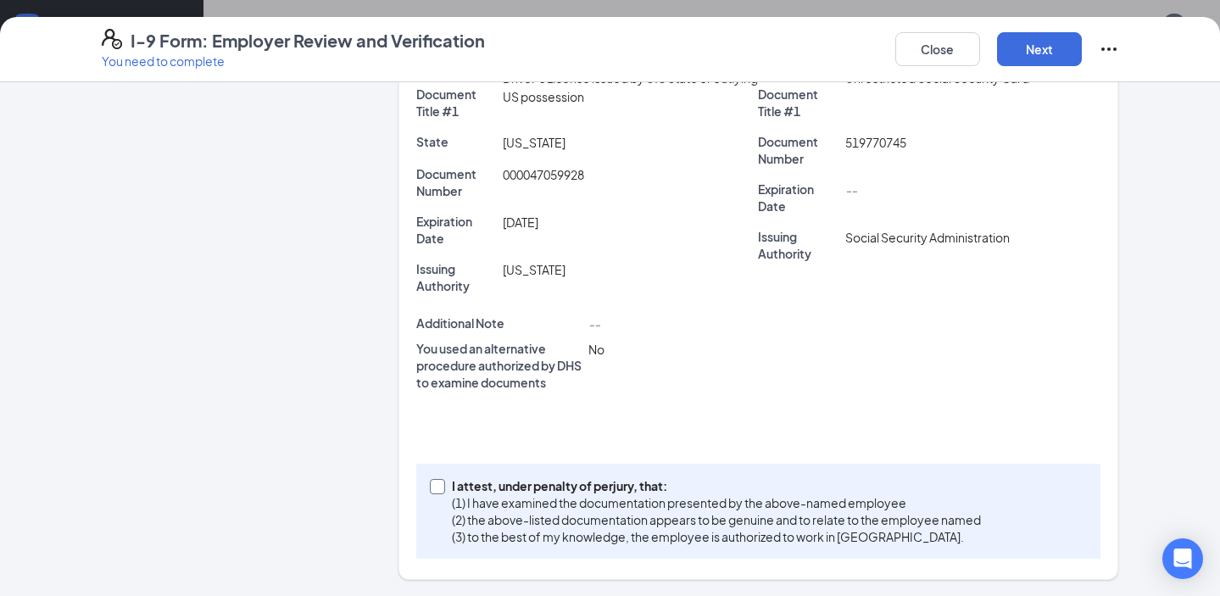
click at [476, 492] on p "I attest, under penalty of perjury, that:" at bounding box center [716, 485] width 529 height 17
click at [442, 491] on input "I attest, under penalty of perjury, that: (1) I have examined the documentation…" at bounding box center [436, 485] width 12 height 12
checkbox input "true"
click at [1011, 52] on button "Next" at bounding box center [1039, 49] width 85 height 34
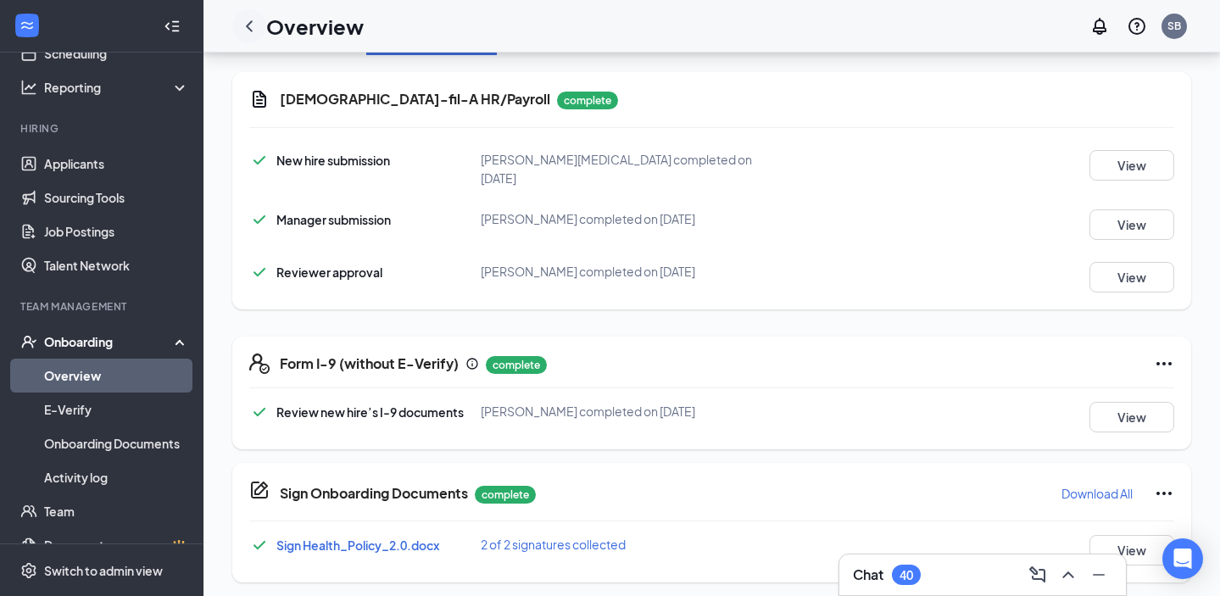
click at [252, 28] on icon "ChevronLeft" at bounding box center [249, 26] width 20 height 20
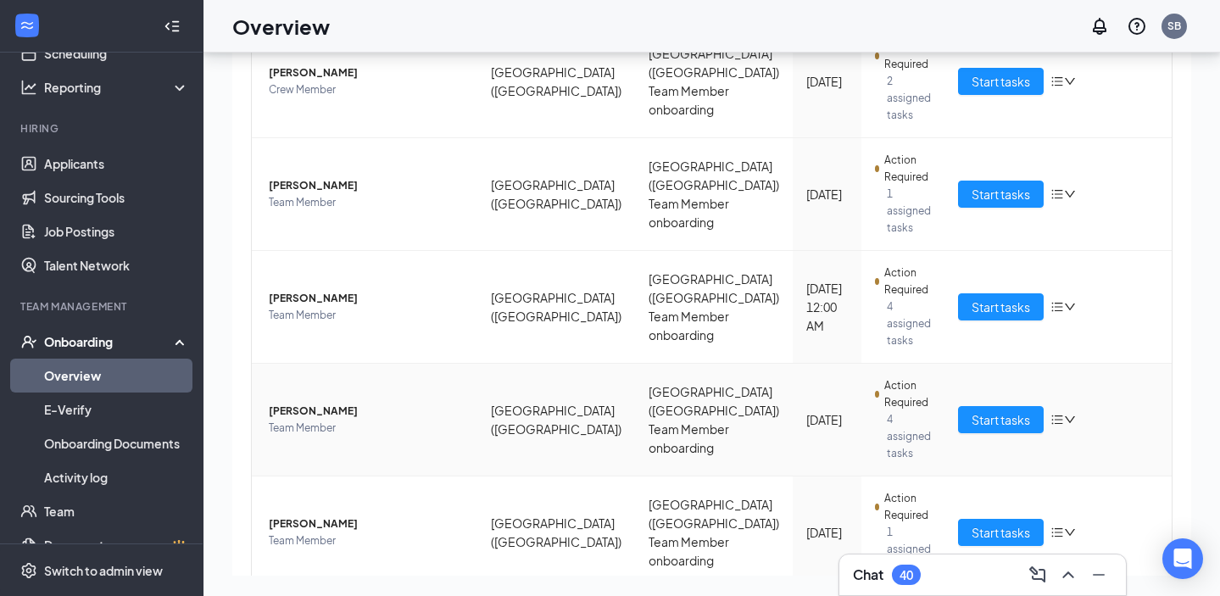
scroll to position [193, 0]
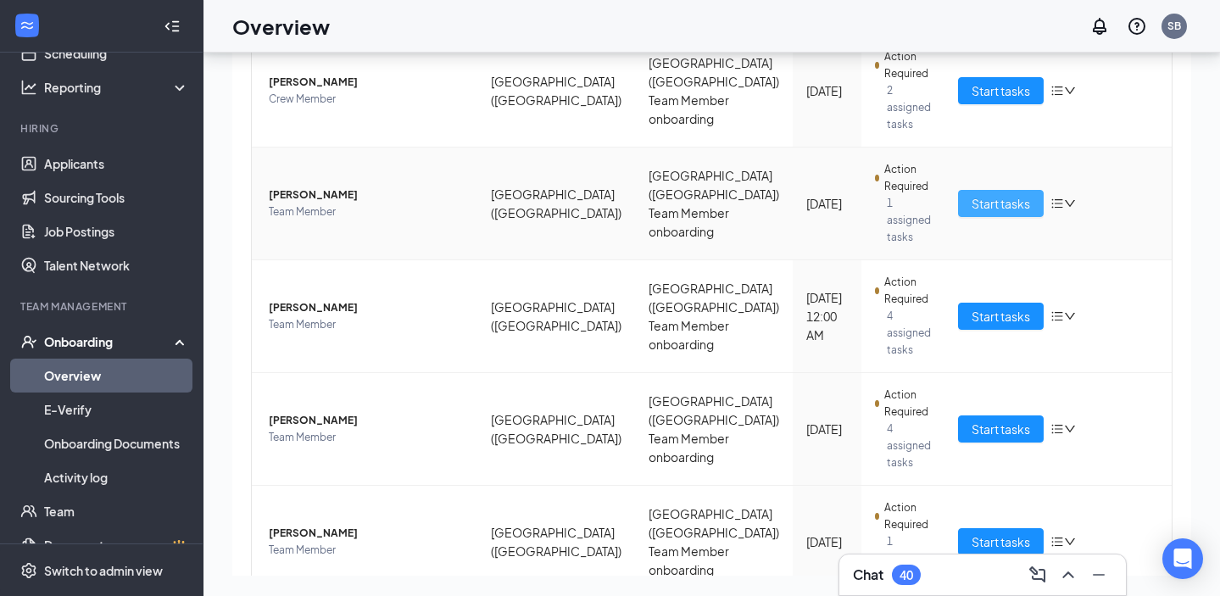
click at [979, 194] on span "Start tasks" at bounding box center [1001, 203] width 59 height 19
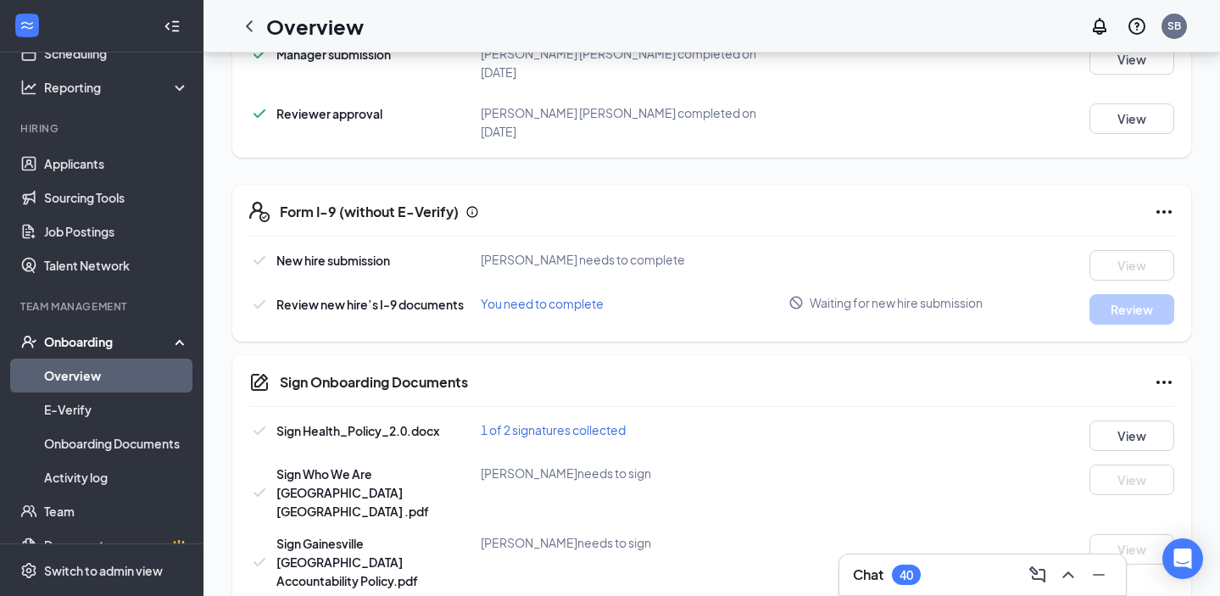
scroll to position [554, 0]
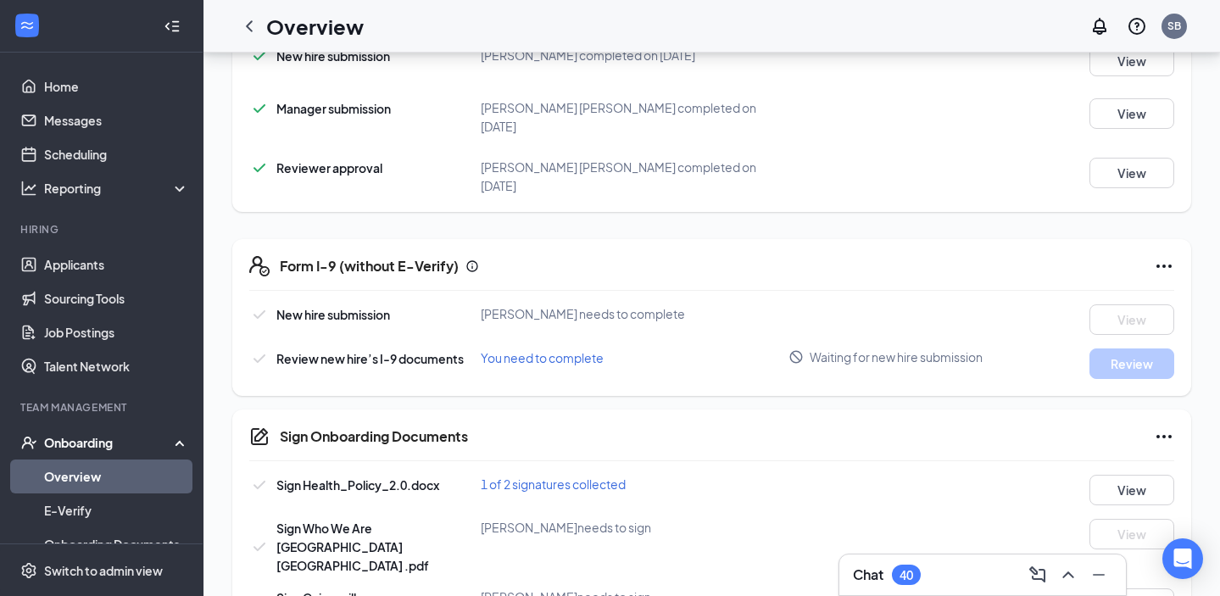
scroll to position [554, 0]
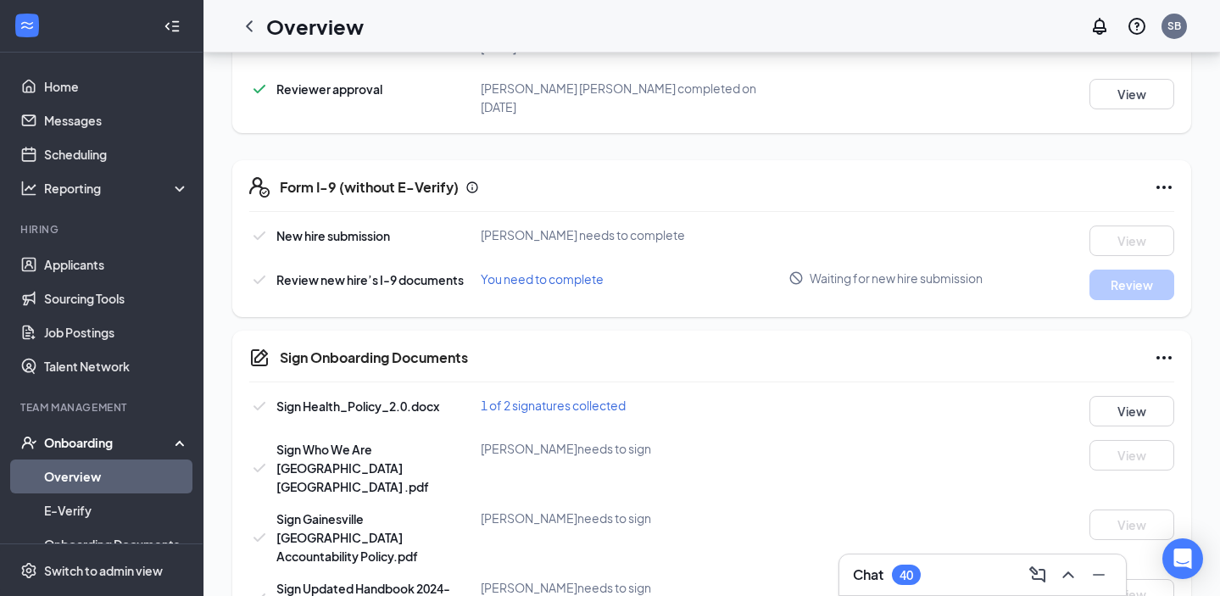
click at [366, 272] on span "Review new hire’s I-9 documents" at bounding box center [369, 279] width 187 height 15
click at [1109, 402] on button "View" at bounding box center [1132, 411] width 85 height 31
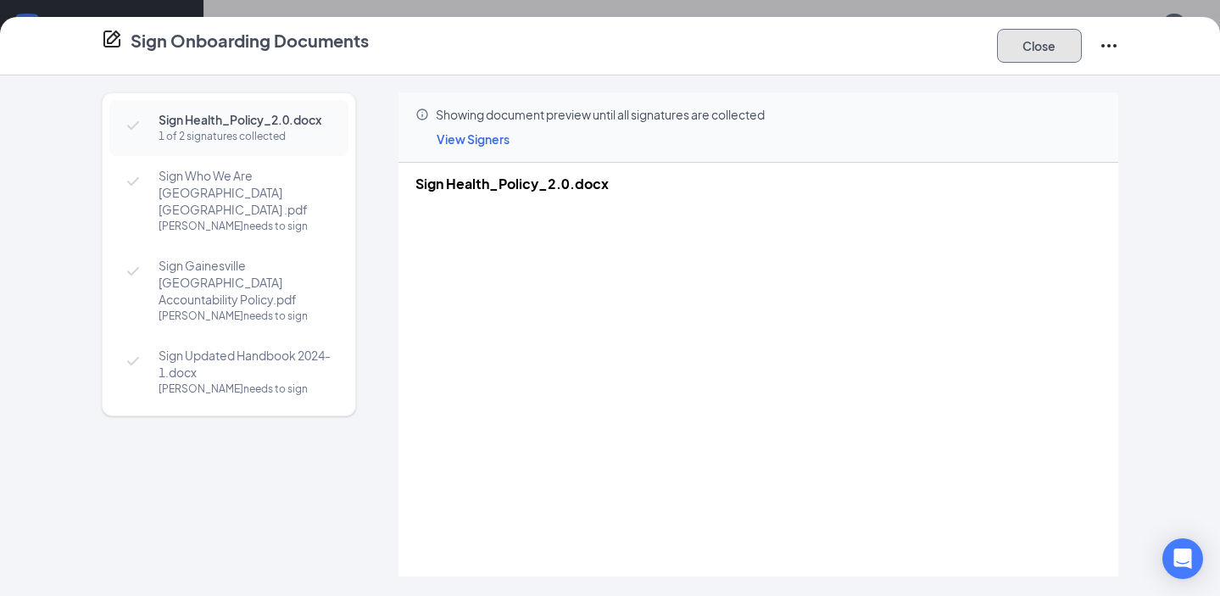
click at [1025, 42] on button "Close" at bounding box center [1039, 46] width 85 height 34
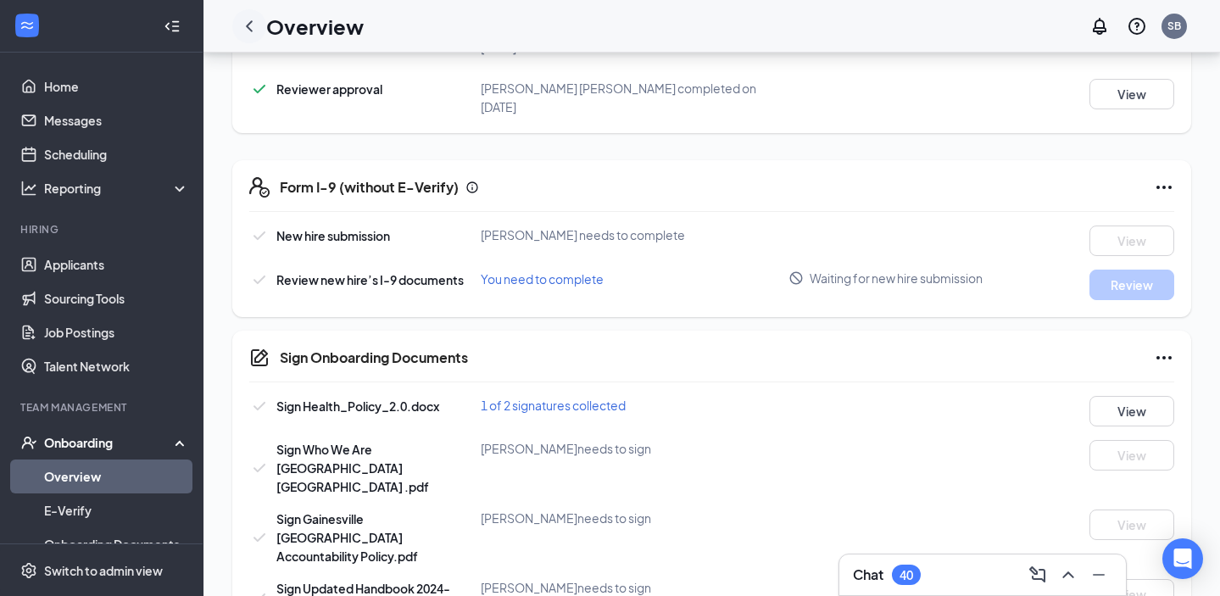
click at [251, 16] on icon "ChevronLeft" at bounding box center [249, 26] width 20 height 20
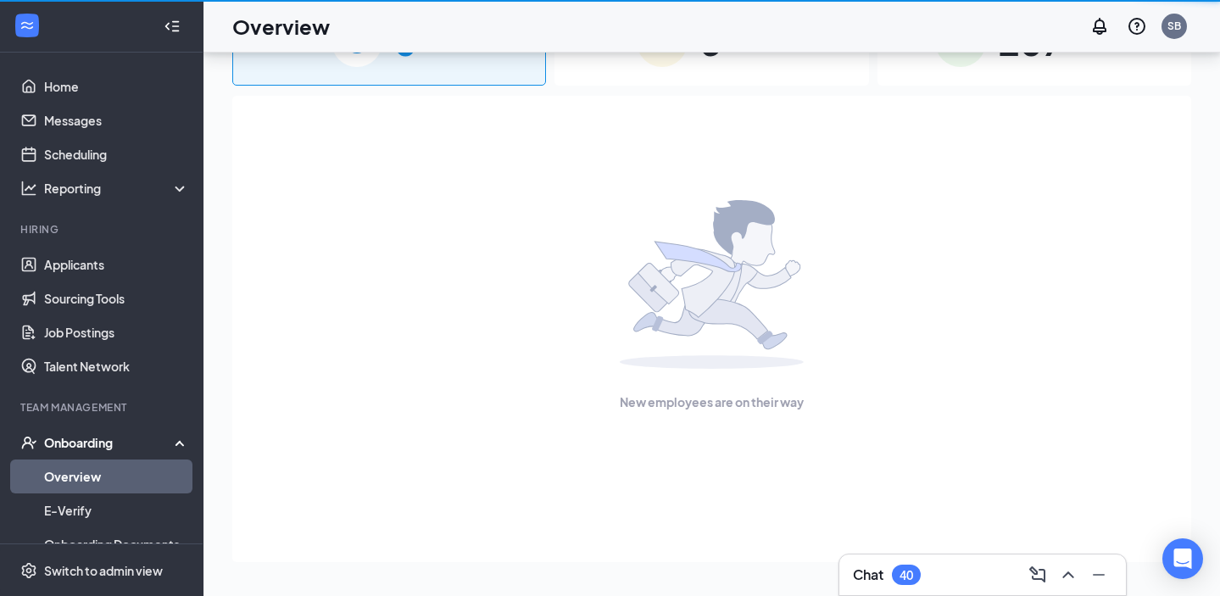
scroll to position [76, 0]
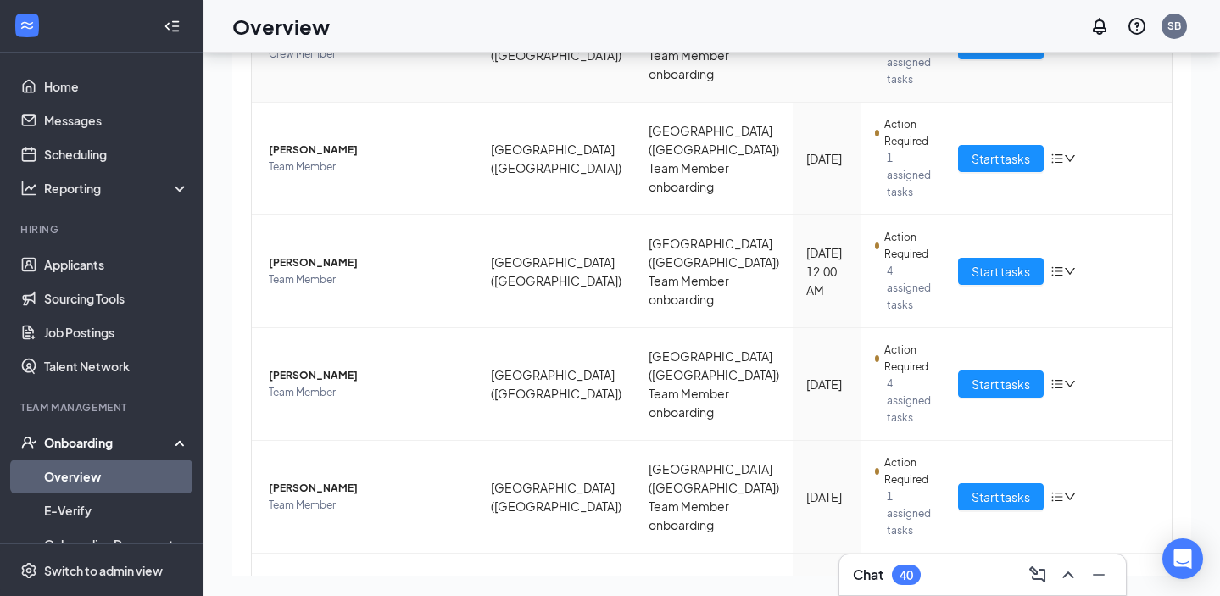
scroll to position [237, 0]
click at [987, 150] on span "Start tasks" at bounding box center [1001, 159] width 59 height 19
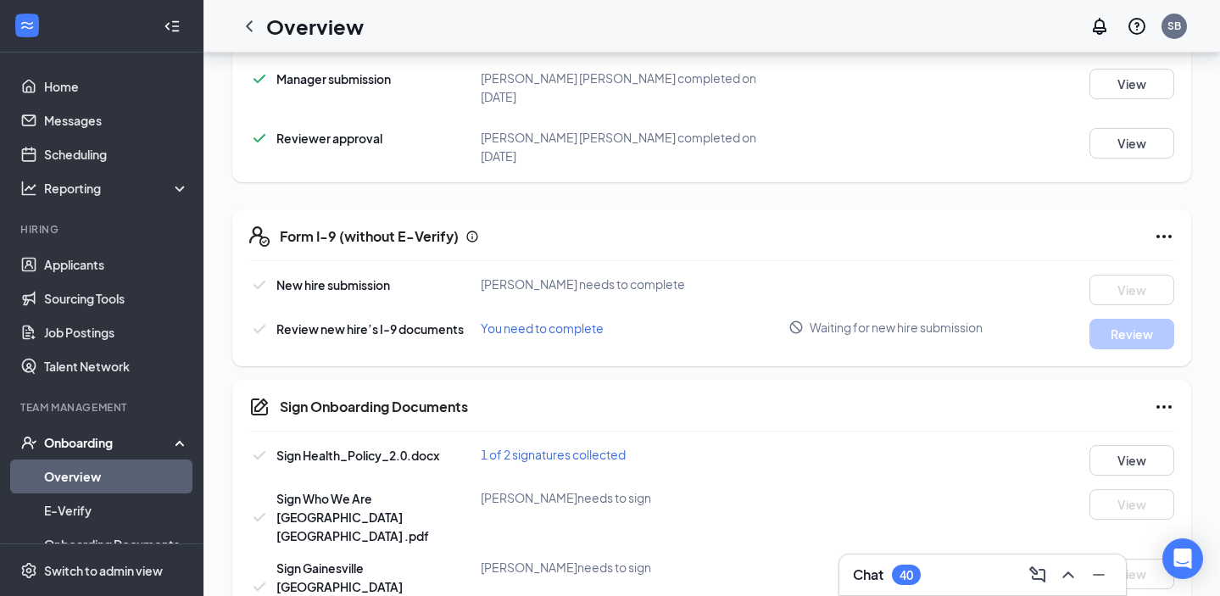
scroll to position [503, 0]
click at [814, 321] on span "Waiting for new hire submission" at bounding box center [896, 329] width 173 height 17
click at [748, 364] on div "Basic Information complete New hire submission Andrew W English completed on Se…" at bounding box center [711, 240] width 959 height 888
